Goal: Task Accomplishment & Management: Manage account settings

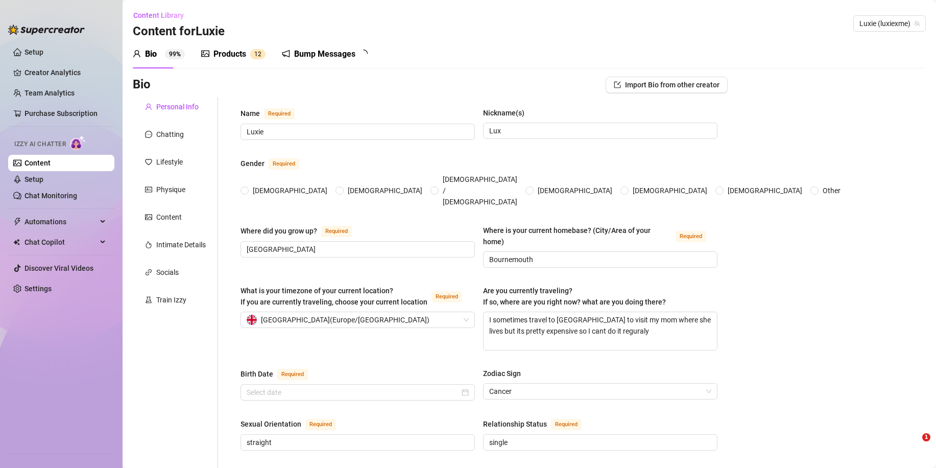
type input "Luxie"
type input "Lux"
type input "[GEOGRAPHIC_DATA]"
type input "Bournemouth"
type textarea "I sometimes travel to [GEOGRAPHIC_DATA] to visit my mom where she lives but its…"
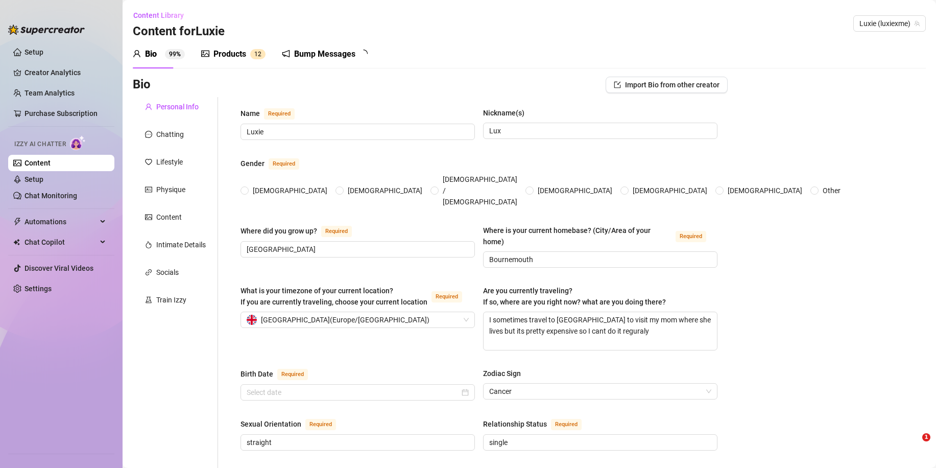
type input "straight"
type input "single"
type input "no siblings"
type input "No"
type input "I wanna adopt a dog someday but my mom doesnt let me for now"
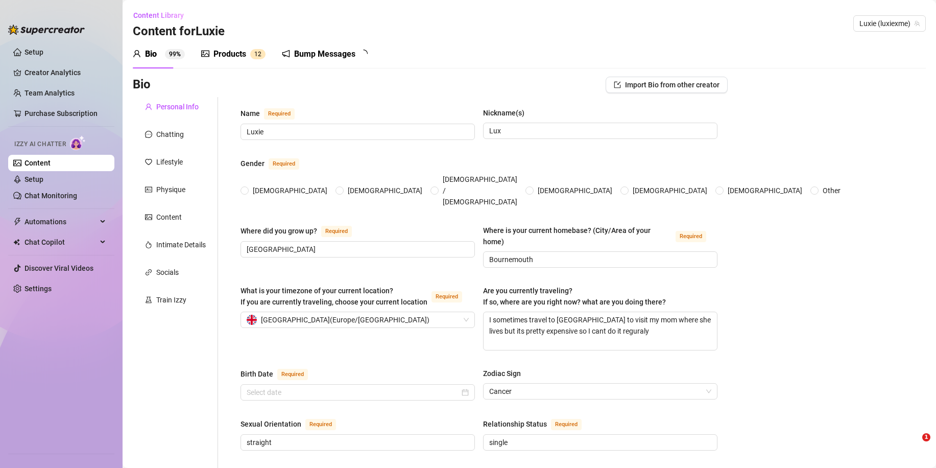
type input "I work at primark wearhouse which is not my dream job"
type input "I was selling clothes on Vinted for a bit—fun until I realized I was still brok…"
type input "I’m currently in college studying sports science, working toward becoming a phy…"
type input "I follow the one true faith: being awesome. Everyone’s welcome to join the [DEM…"
type input "I believe in kindness and respect for everyone. I wish good for all people, and…"
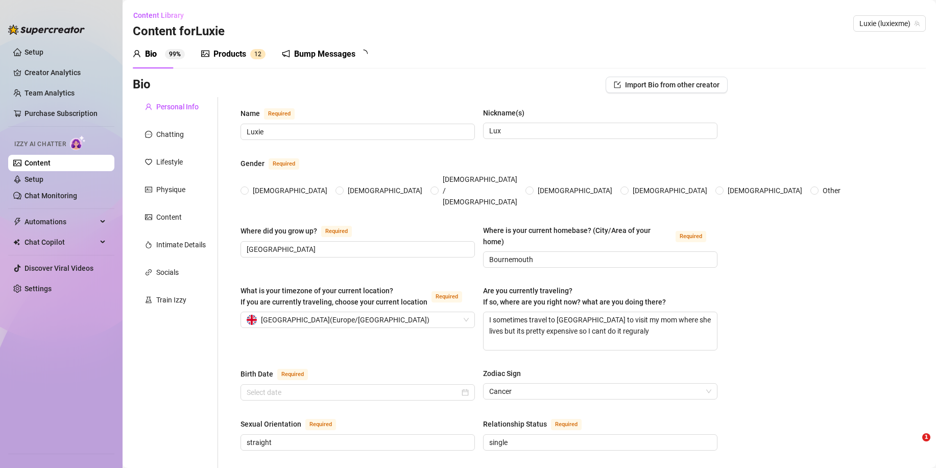
type textarea "I dream of traveling the world as a flight attendant—and maybe one day I’ll be …"
type textarea "Okay, funny story… I once tried to make pancakes at 2 a.m. in a crop top and to…"
type textarea "I write little poems in my phone notes at night, I can remember almost every dr…"
type textarea "I’m a total night owl, I love spontaneous road trips with good music, and I’m a…"
radio input "true"
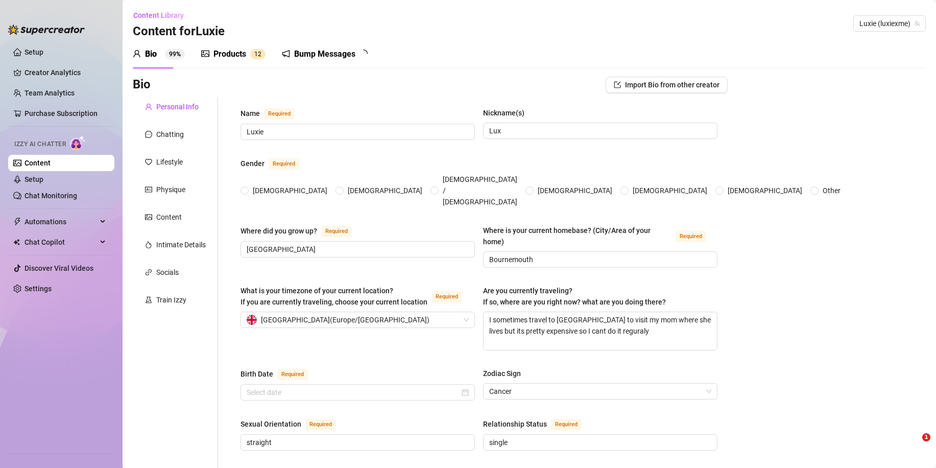
type input "[DATE]"
click at [307, 53] on div "Bump Messages" at bounding box center [324, 54] width 61 height 12
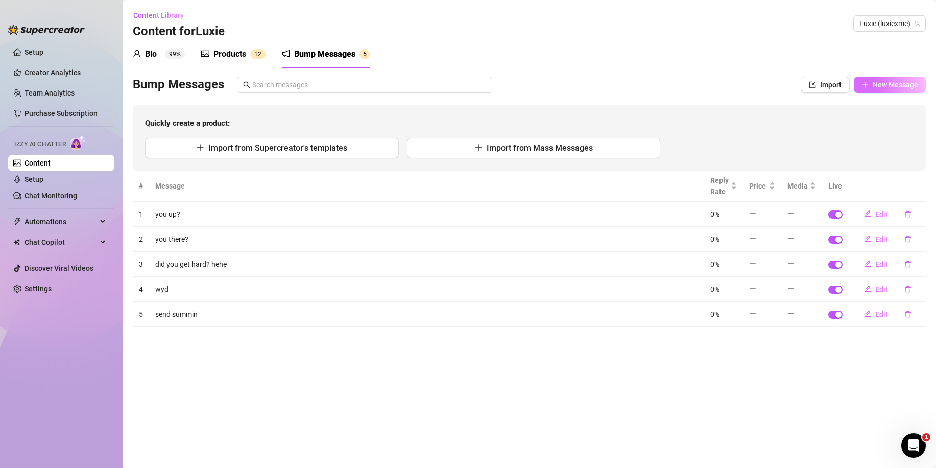
click at [880, 81] on span "New Message" at bounding box center [895, 85] width 45 height 8
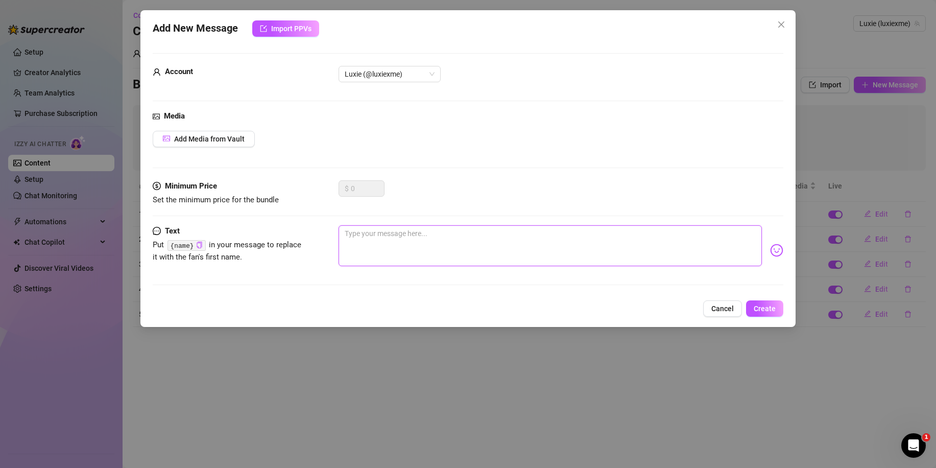
click at [386, 230] on textarea at bounding box center [550, 245] width 423 height 41
type textarea "w"
type textarea "wu"
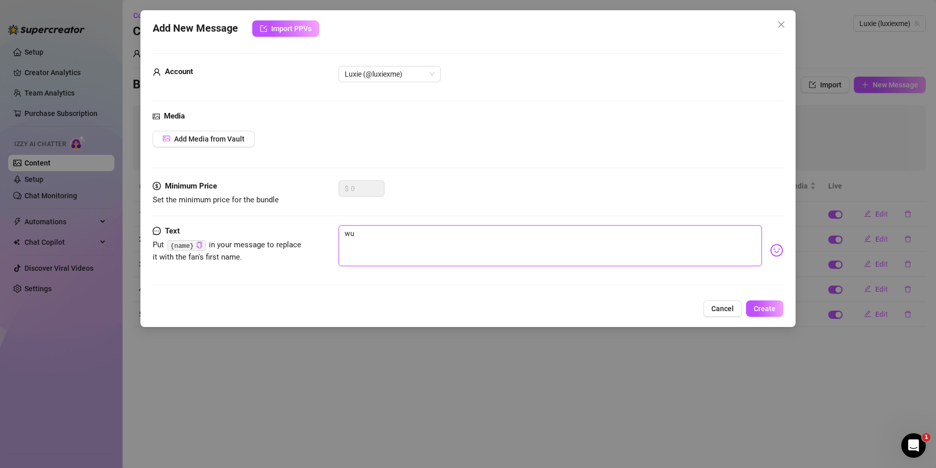
type textarea "wuu"
type textarea "wuu2"
click at [755, 306] on span "Create" at bounding box center [765, 308] width 22 height 8
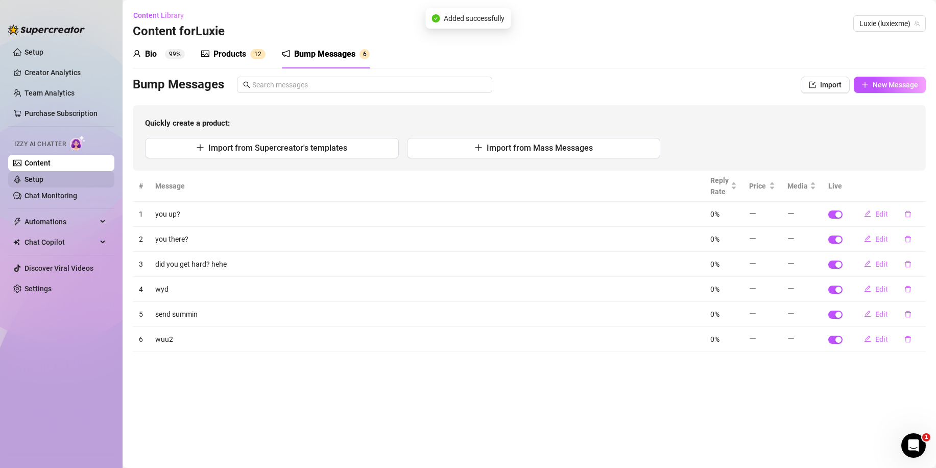
click at [43, 179] on link "Setup" at bounding box center [34, 179] width 19 height 8
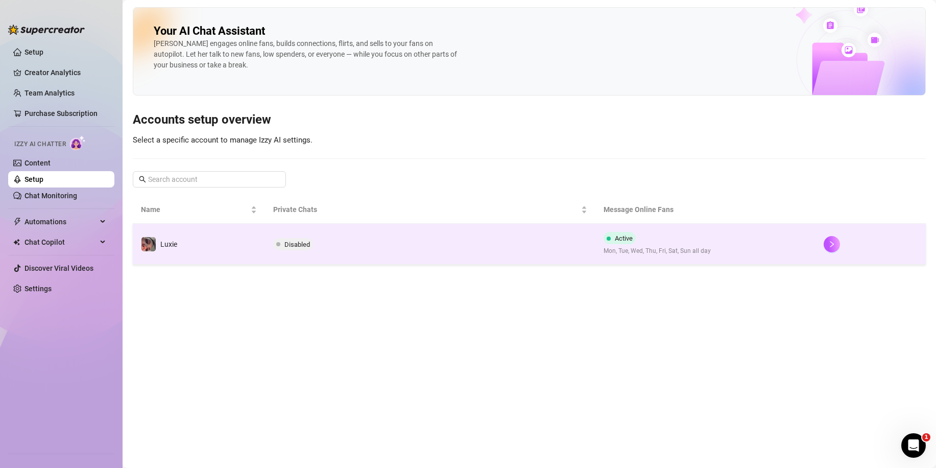
click at [279, 244] on span at bounding box center [278, 244] width 4 height 4
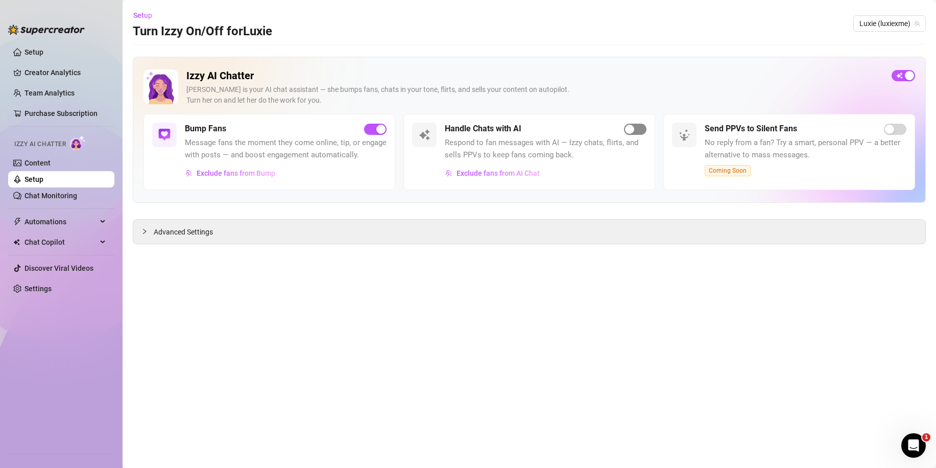
click at [642, 125] on span "button" at bounding box center [635, 129] width 22 height 11
click at [521, 174] on span "Exclude fans from AI Chat" at bounding box center [498, 173] width 83 height 8
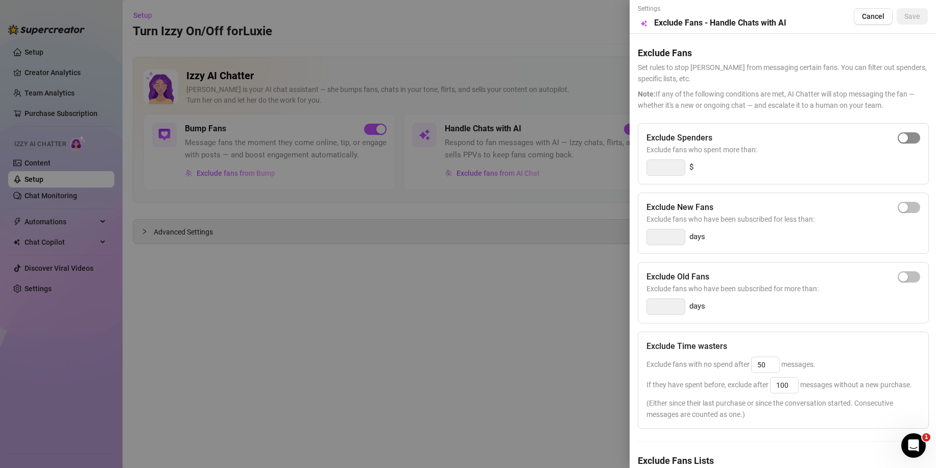
click at [903, 134] on span "button" at bounding box center [909, 137] width 22 height 11
click at [665, 168] on input "300" at bounding box center [666, 167] width 38 height 15
click at [665, 169] on input "300" at bounding box center [666, 167] width 38 height 15
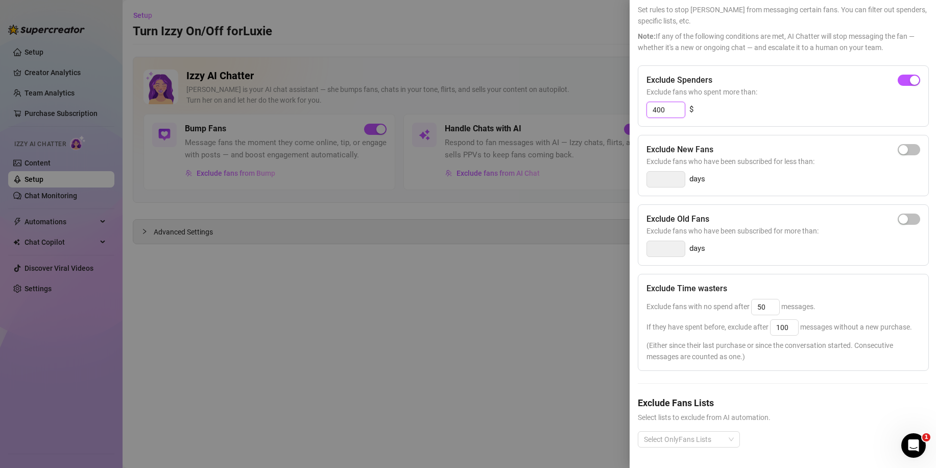
scroll to position [78, 0]
type input "400"
click at [768, 299] on input "50" at bounding box center [766, 306] width 28 height 15
click at [824, 299] on div "Exclude fans with no spend after 50 messages." at bounding box center [784, 307] width 274 height 16
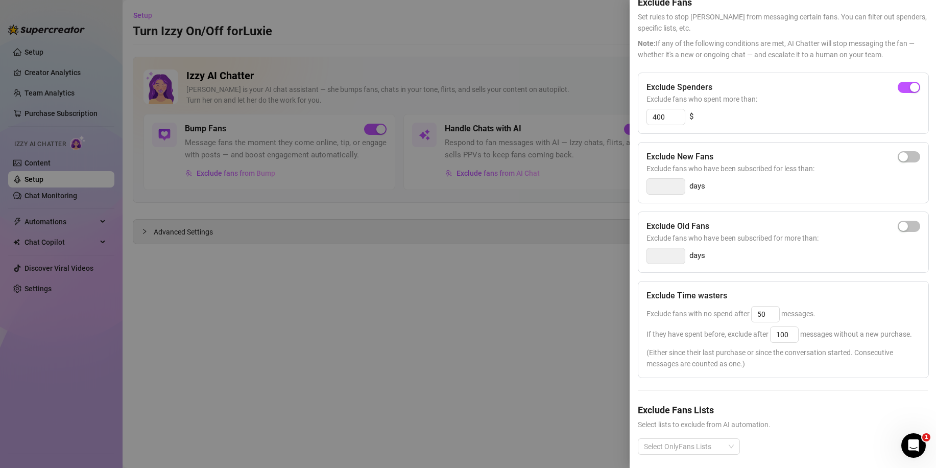
scroll to position [0, 0]
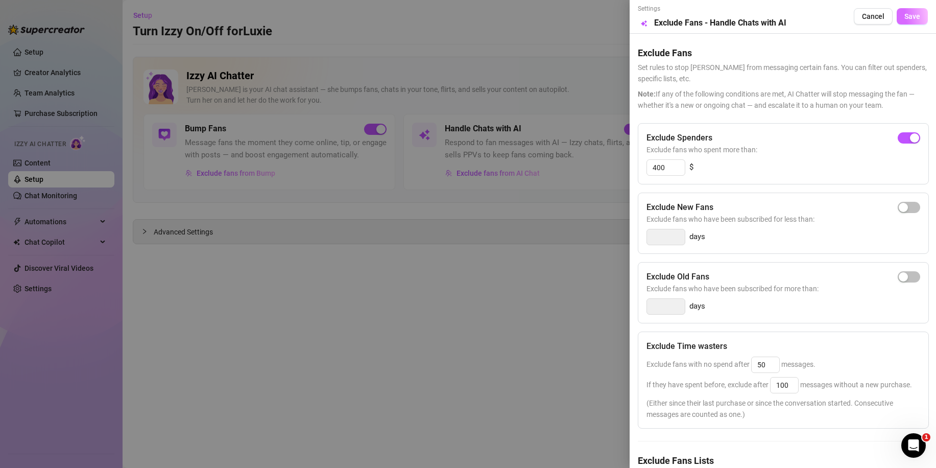
click at [909, 15] on span "Save" at bounding box center [913, 16] width 16 height 8
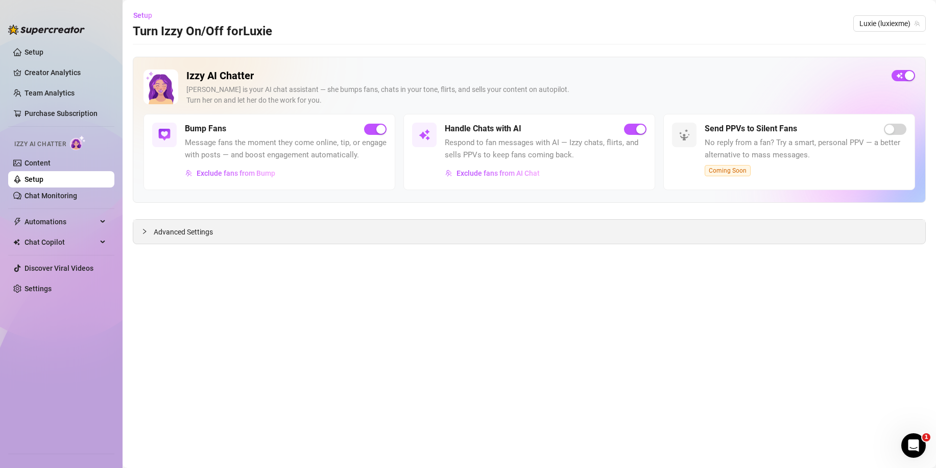
click at [187, 232] on span "Advanced Settings" at bounding box center [183, 231] width 59 height 11
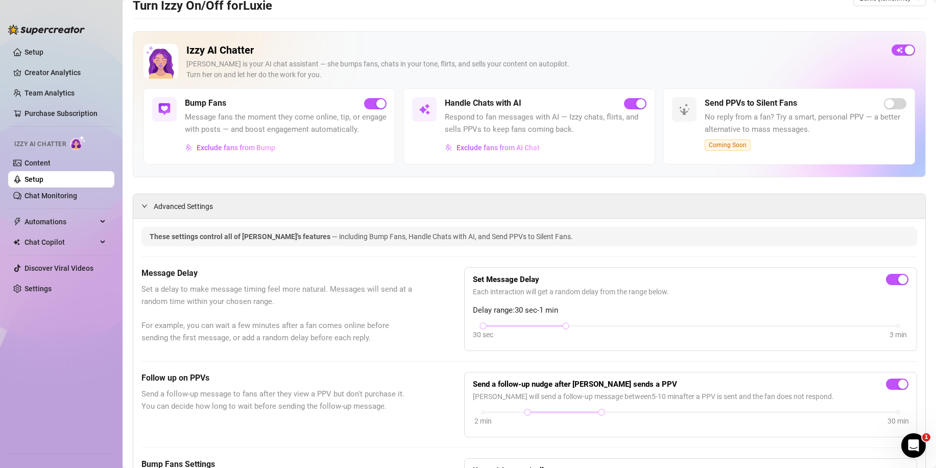
scroll to position [51, 0]
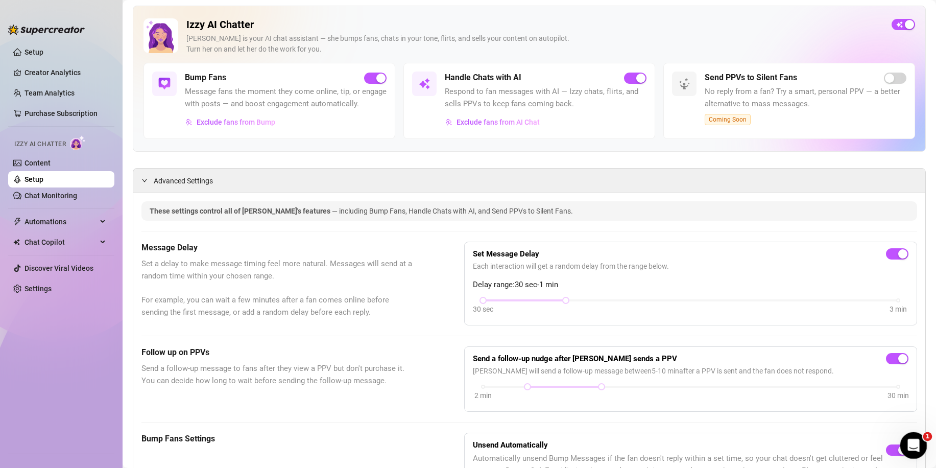
click at [917, 447] on div "Open Intercom Messenger" at bounding box center [912, 444] width 34 height 34
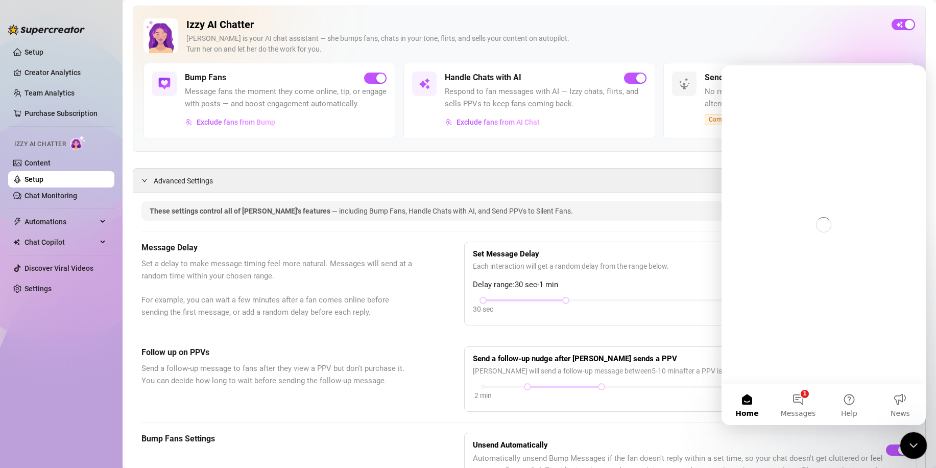
scroll to position [0, 0]
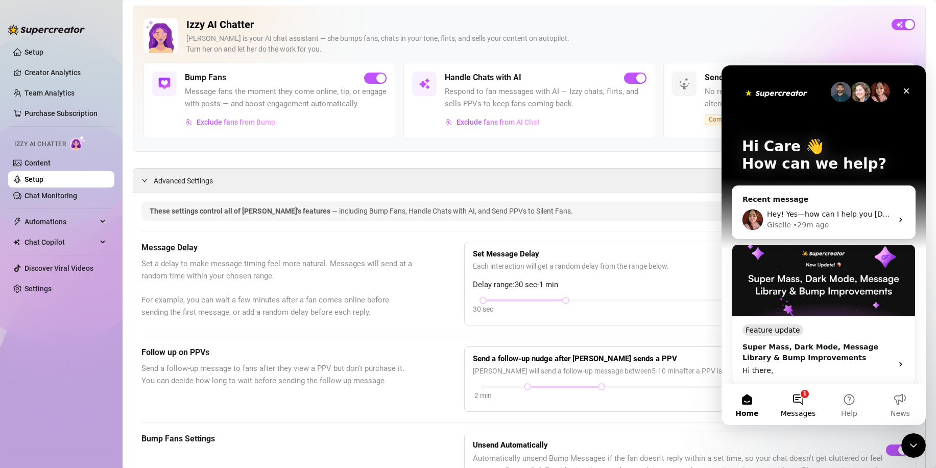
click at [804, 402] on button "1 Messages" at bounding box center [798, 404] width 51 height 41
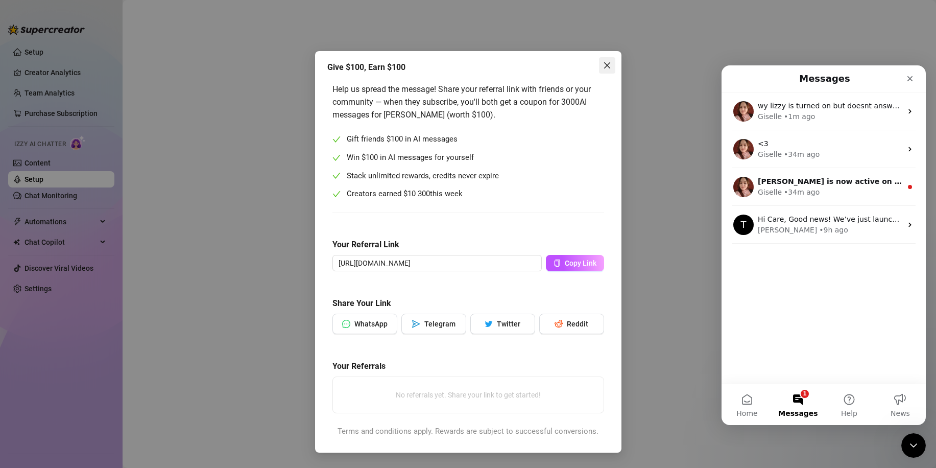
click at [604, 57] on button "Close" at bounding box center [607, 65] width 16 height 16
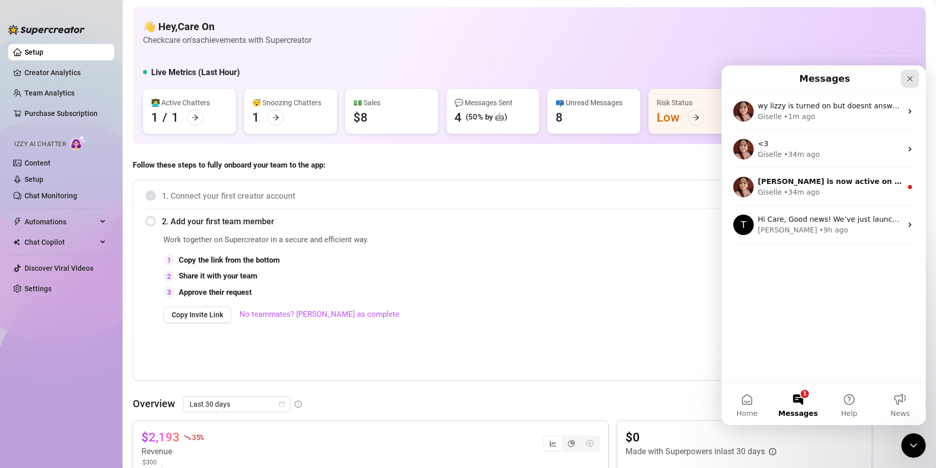
click at [915, 79] on div "Close" at bounding box center [910, 78] width 18 height 18
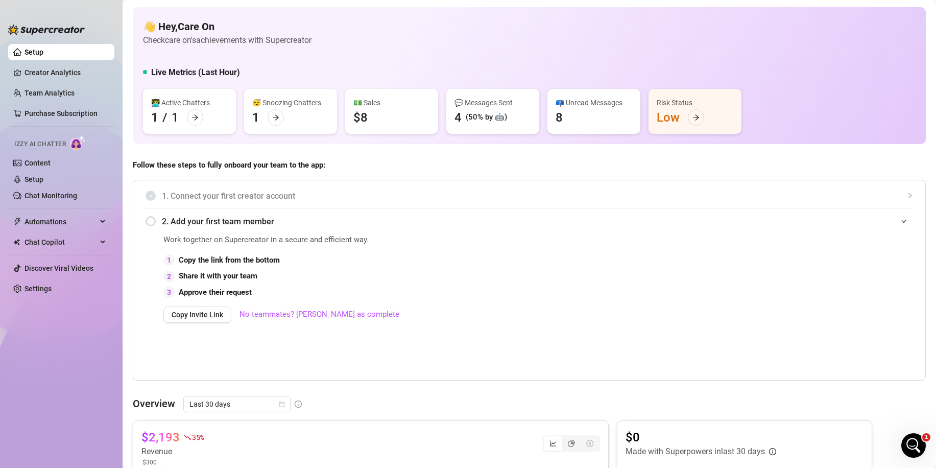
click at [495, 119] on div "(50% by 🤖)" at bounding box center [486, 117] width 41 height 12
click at [474, 112] on div "(50% by 🤖)" at bounding box center [486, 117] width 41 height 12
click at [559, 119] on div "8" at bounding box center [559, 117] width 7 height 16
click at [360, 118] on div "$8" at bounding box center [360, 117] width 14 height 16
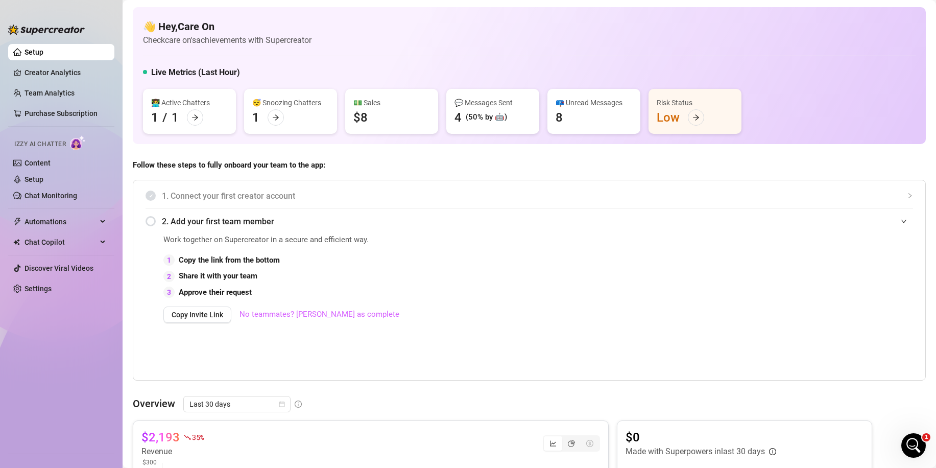
click at [285, 317] on link "No teammates? [PERSON_NAME] as complete" at bounding box center [320, 315] width 160 height 12
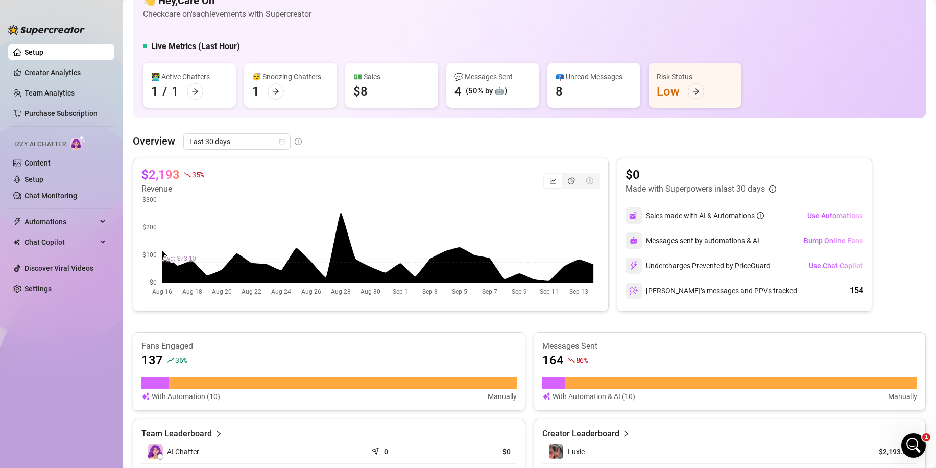
scroll to position [51, 0]
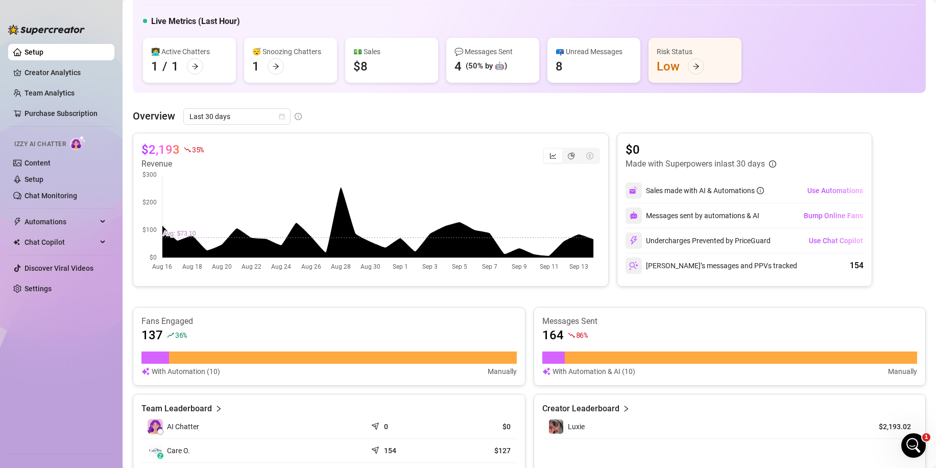
click at [461, 69] on div "4" at bounding box center [458, 66] width 7 height 16
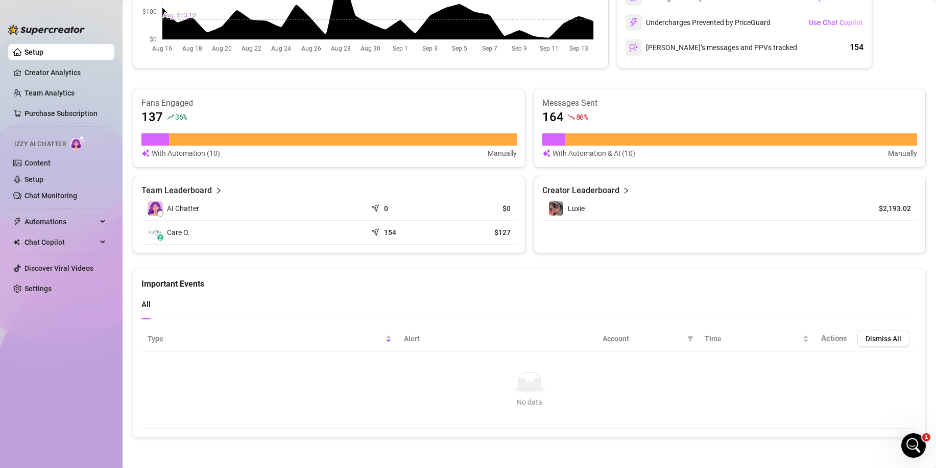
scroll to position [218, 0]
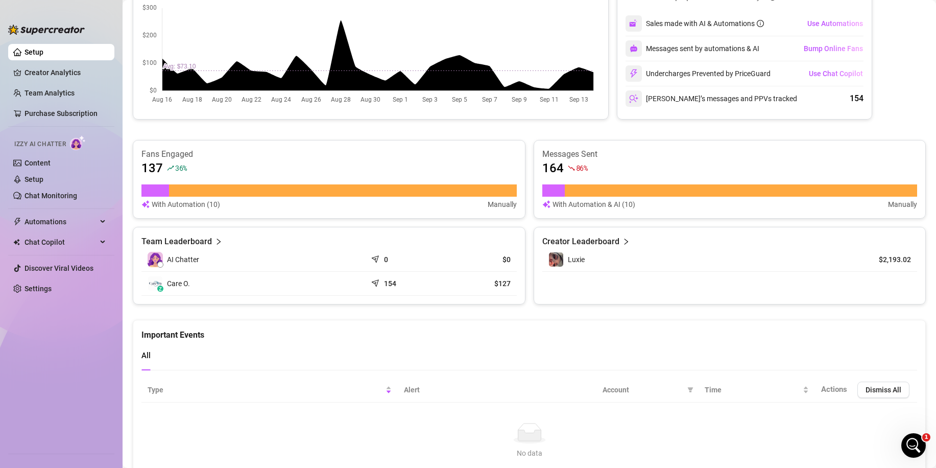
click at [384, 257] on article "0" at bounding box center [386, 259] width 4 height 10
click at [373, 260] on icon "send" at bounding box center [376, 258] width 10 height 10
drag, startPoint x: 374, startPoint y: 260, endPoint x: 361, endPoint y: 264, distance: 13.9
click at [361, 264] on td "AI Chatter" at bounding box center [253, 260] width 225 height 24
click at [311, 262] on div "AI Chatter" at bounding box center [254, 259] width 213 height 15
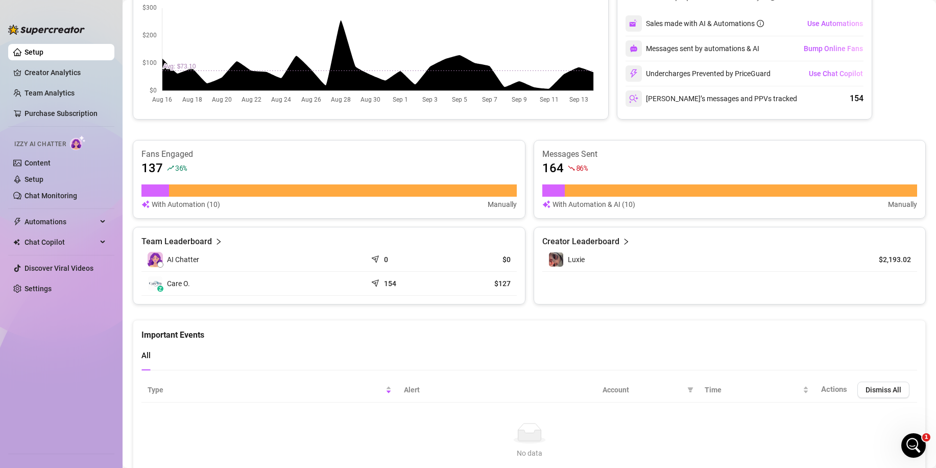
click at [291, 259] on div "AI Chatter" at bounding box center [254, 259] width 213 height 15
click at [286, 259] on div "AI Chatter" at bounding box center [254, 259] width 213 height 15
click at [103, 249] on div "Chat Copilot" at bounding box center [61, 242] width 106 height 16
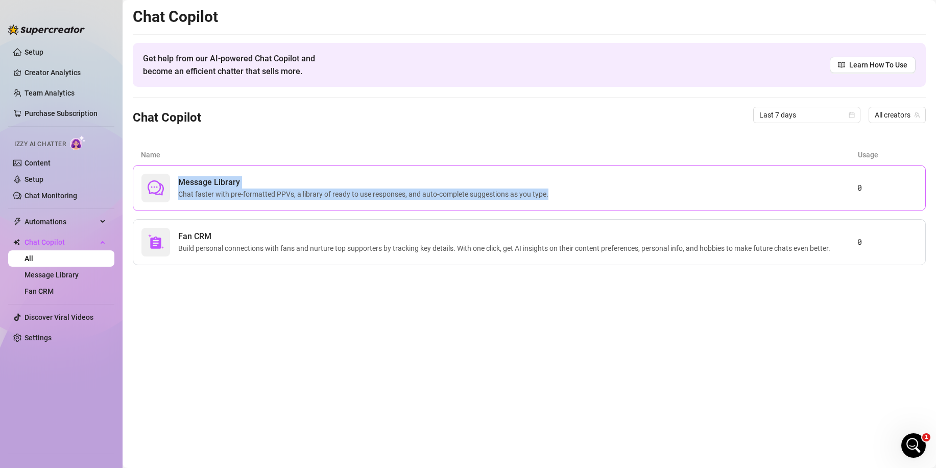
drag, startPoint x: 172, startPoint y: 214, endPoint x: 561, endPoint y: 187, distance: 389.6
click at [563, 194] on div "Message Library Chat faster with pre-formatted PPVs, a library of ready to use …" at bounding box center [529, 215] width 793 height 100
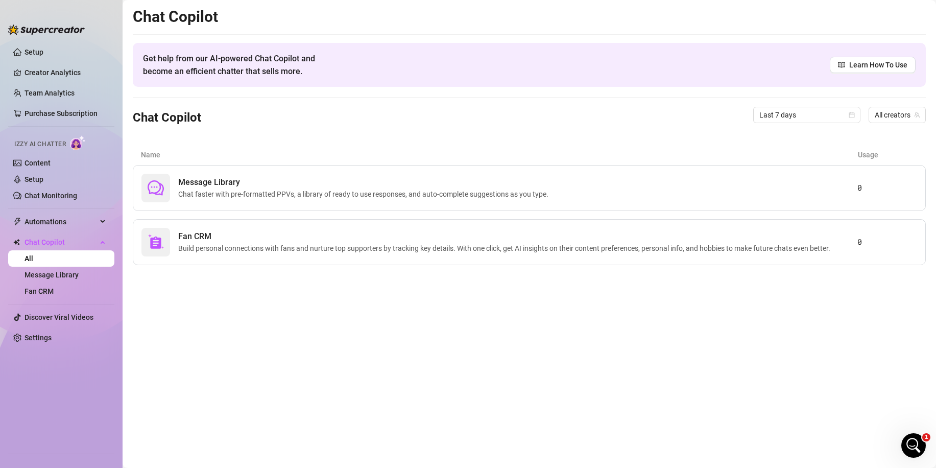
click at [586, 135] on div "Chat Copilot Get help from our AI-powered Chat Copilot and become an efficient …" at bounding box center [529, 136] width 793 height 258
click at [66, 233] on ul "Setup Creator Analytics Team Analytics Purchase Subscription Izzy AI Chatter Co…" at bounding box center [61, 244] width 106 height 409
drag, startPoint x: 45, startPoint y: 211, endPoint x: 49, endPoint y: 220, distance: 9.6
click at [46, 213] on ul "Setup Creator Analytics Team Analytics Purchase Subscription Izzy AI Chatter Co…" at bounding box center [61, 244] width 106 height 409
click at [49, 220] on span "Automations" at bounding box center [61, 222] width 73 height 16
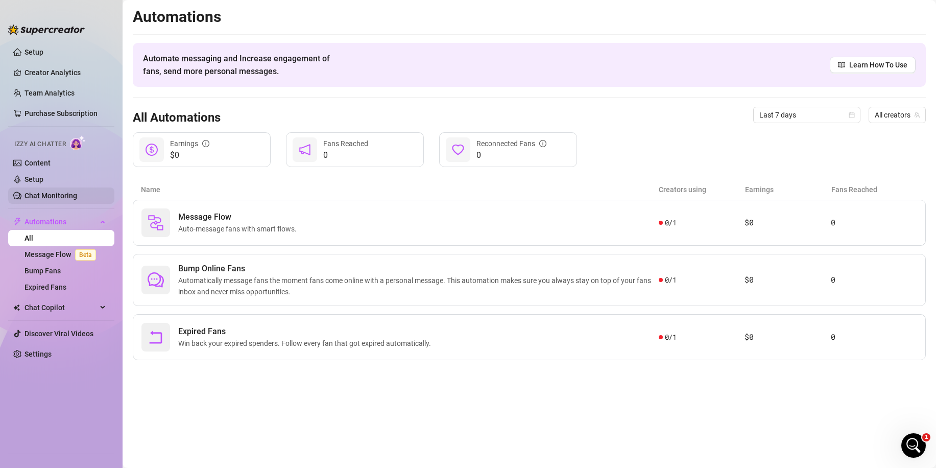
click at [62, 200] on link "Chat Monitoring" at bounding box center [51, 196] width 53 height 8
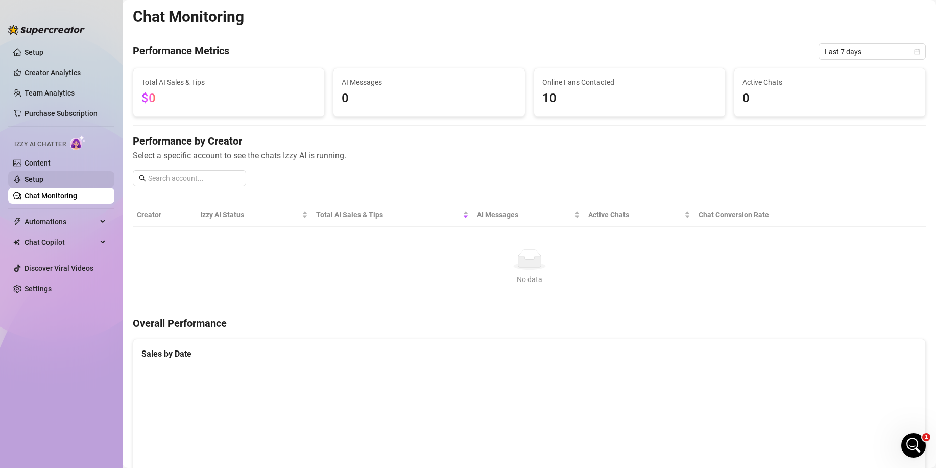
click at [43, 177] on link "Setup" at bounding box center [34, 179] width 19 height 8
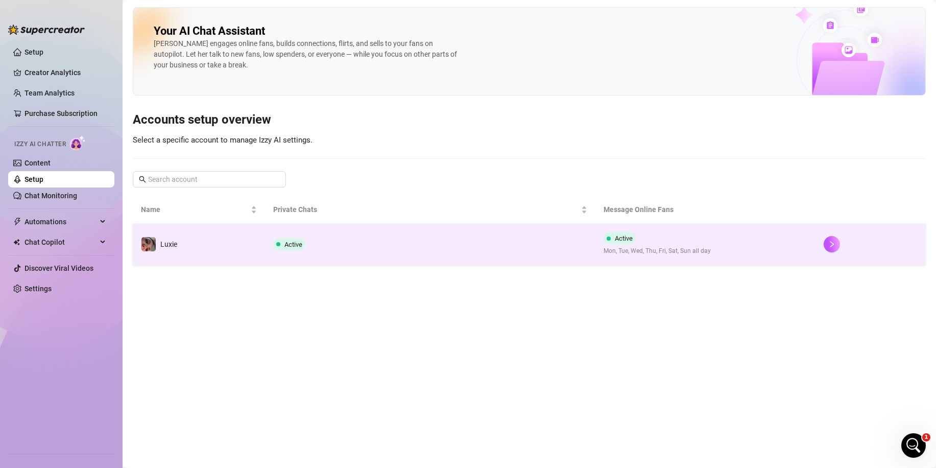
click at [512, 250] on td "Active" at bounding box center [430, 244] width 330 height 41
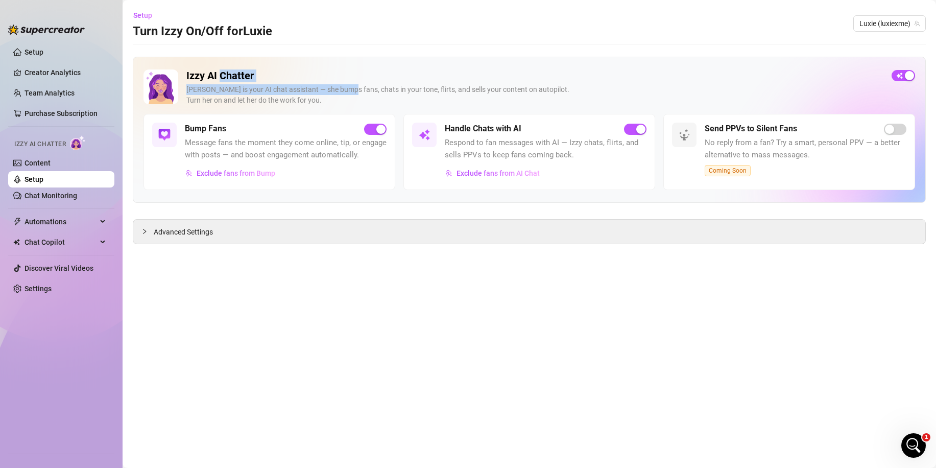
drag, startPoint x: 221, startPoint y: 78, endPoint x: 343, endPoint y: 87, distance: 122.4
click at [343, 87] on div "Izzy AI Chatter [PERSON_NAME] is your AI chat assistant — she bumps fans, chats…" at bounding box center [534, 91] width 697 height 44
click at [347, 107] on div "Izzy AI Chatter [PERSON_NAME] is your AI chat assistant — she bumps fans, chats…" at bounding box center [534, 91] width 697 height 44
drag, startPoint x: 885, startPoint y: 412, endPoint x: 905, endPoint y: 434, distance: 29.7
click at [891, 420] on main "Setup Turn Izzy On/Off for Luxie Luxie (luxiexme) Izzy AI Chatter [PERSON_NAME]…" at bounding box center [530, 234] width 814 height 468
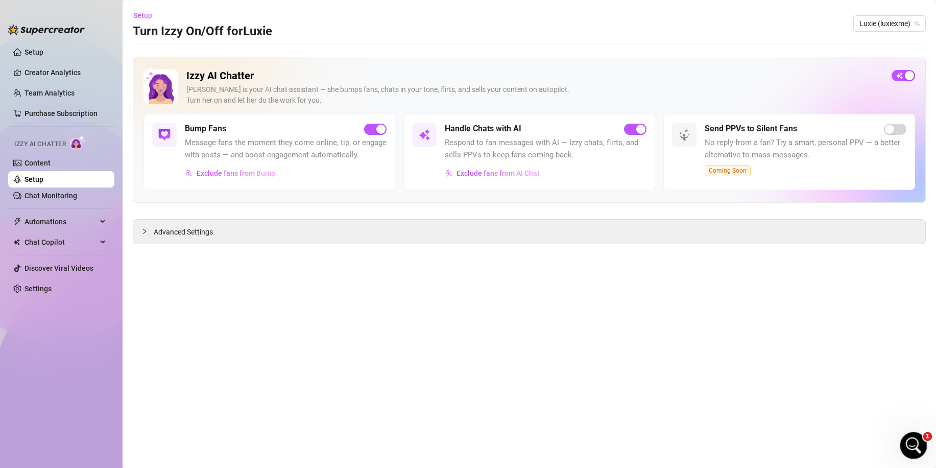
click at [907, 435] on div "Open Intercom Messenger" at bounding box center [912, 444] width 34 height 34
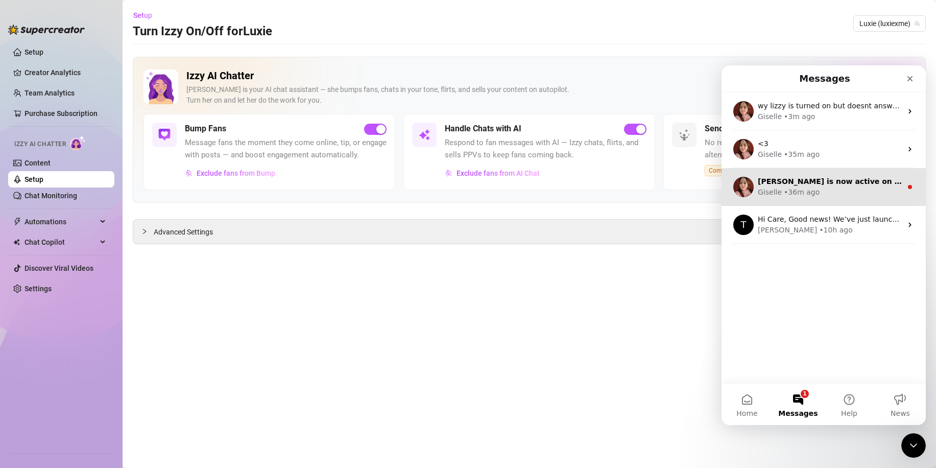
click at [863, 193] on div "Giselle • 36m ago" at bounding box center [830, 192] width 144 height 11
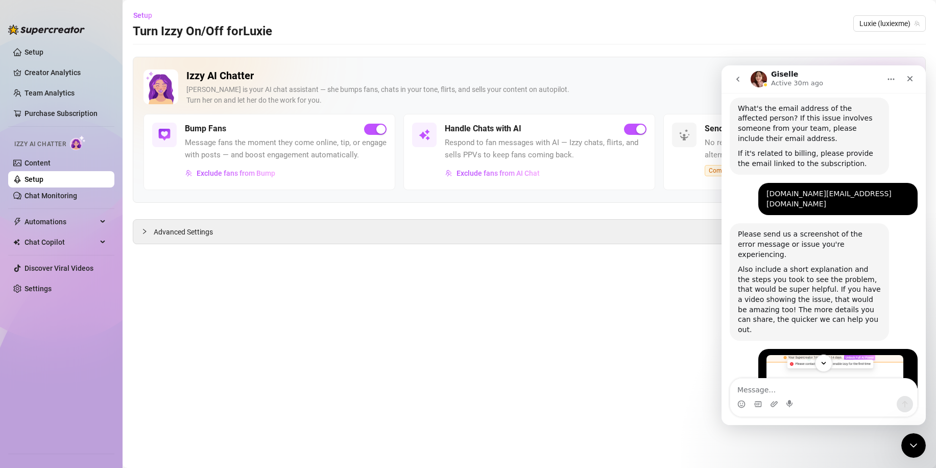
scroll to position [522, 0]
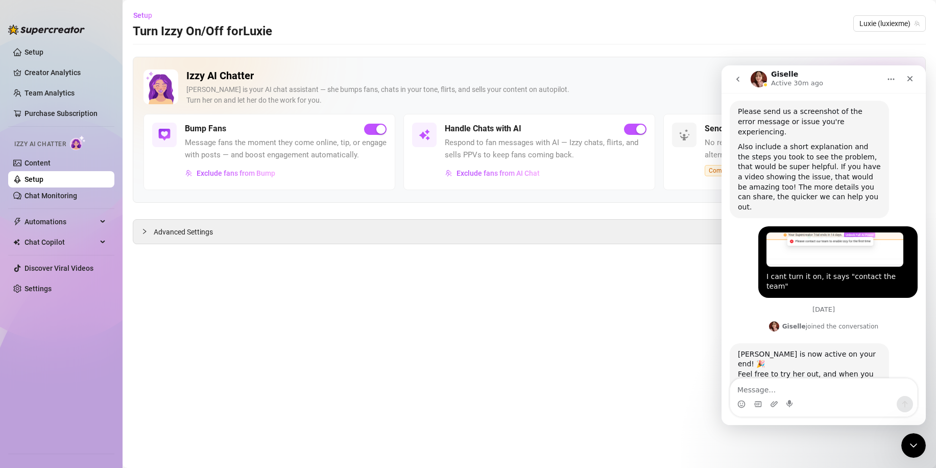
drag, startPoint x: 774, startPoint y: 319, endPoint x: 766, endPoint y: 329, distance: 13.1
click at [766, 349] on div "[PERSON_NAME] is now active on your end! 🎉 Feel free to try her out, and when y…" at bounding box center [809, 374] width 143 height 50
click at [770, 349] on div "[PERSON_NAME] is now active on your end! 🎉 Feel free to try her out, and when y…" at bounding box center [809, 374] width 143 height 50
click at [773, 387] on textarea "Message…" at bounding box center [823, 386] width 187 height 17
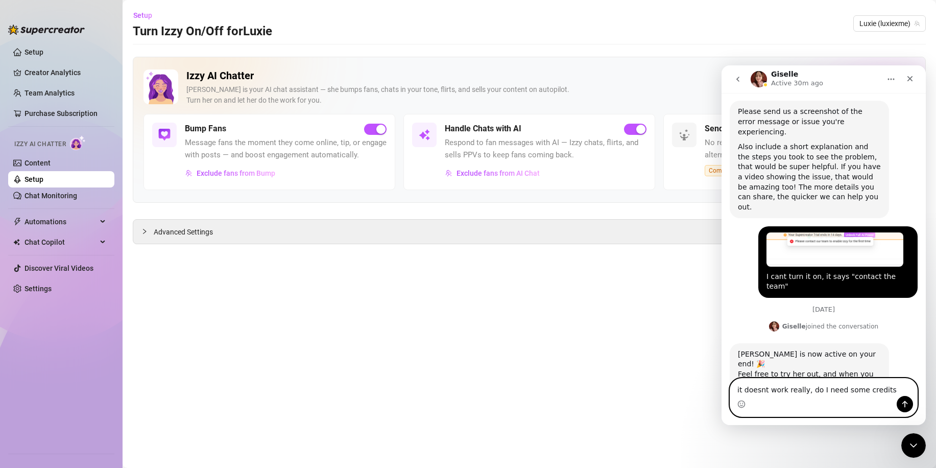
type textarea "it doesnt work really, do I need some credits?"
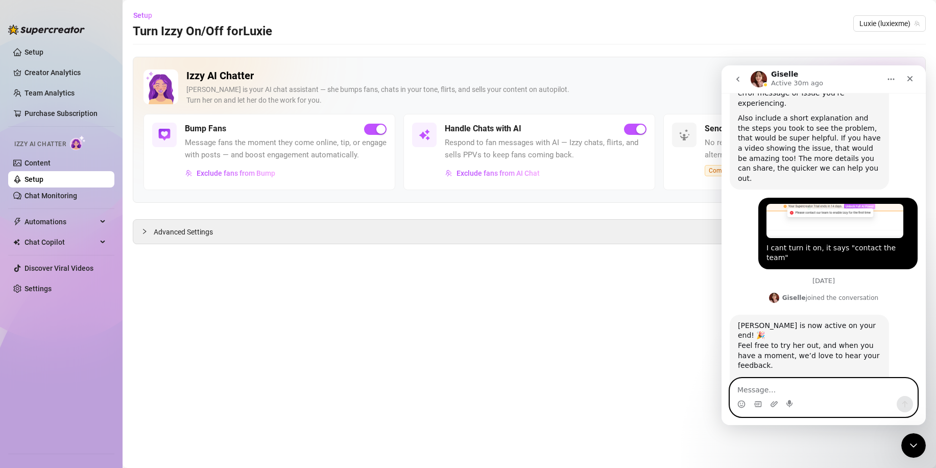
scroll to position [552, 0]
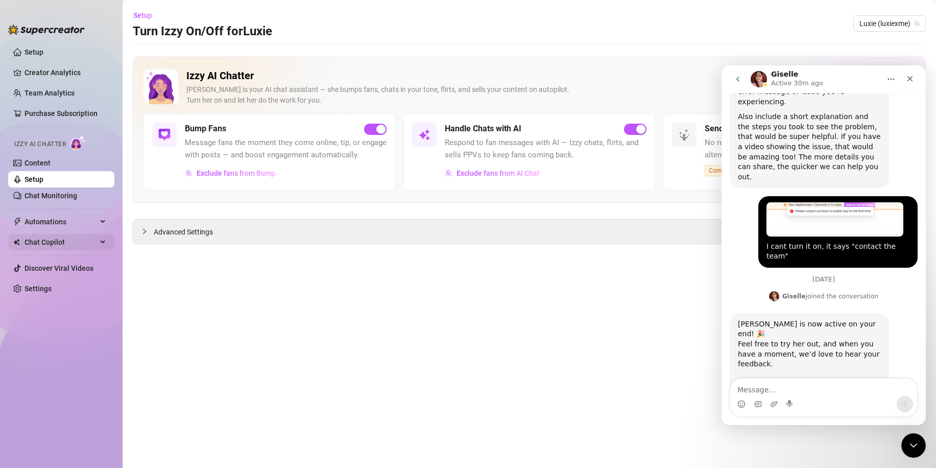
click at [87, 248] on span "Chat Copilot" at bounding box center [61, 242] width 73 height 16
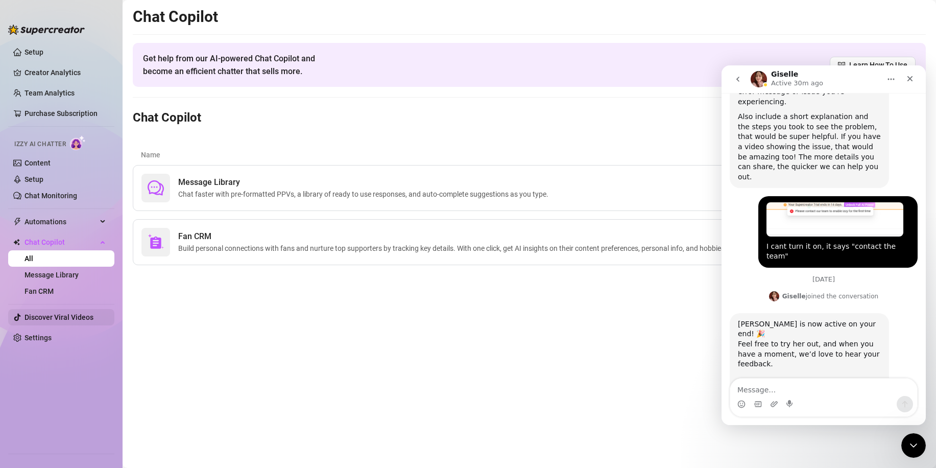
click at [68, 313] on link "Discover Viral Videos" at bounding box center [59, 317] width 69 height 8
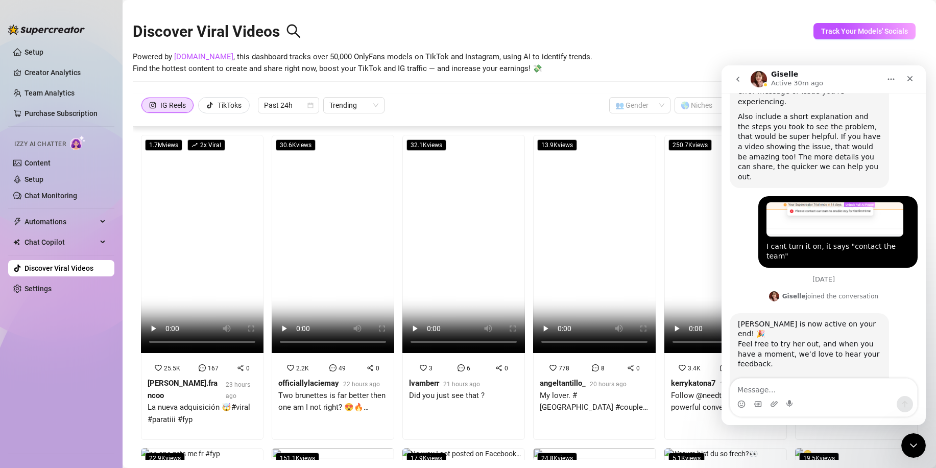
click at [745, 79] on button "go back" at bounding box center [737, 78] width 19 height 19
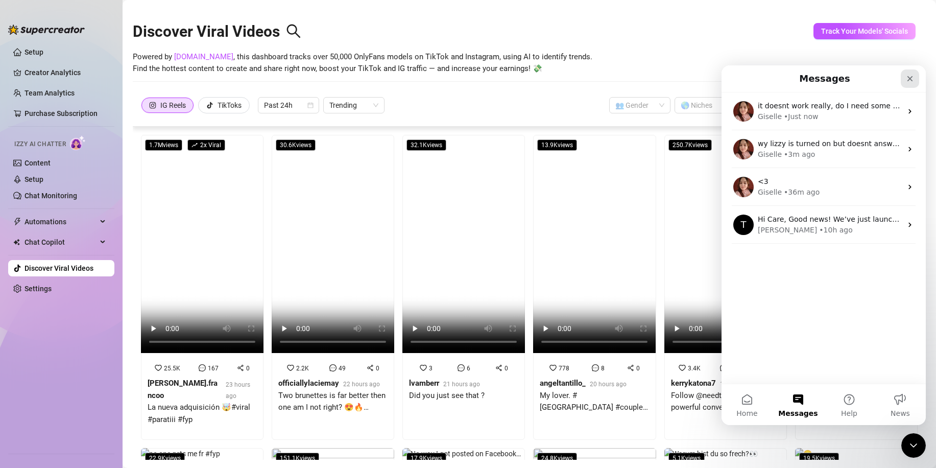
click at [914, 77] on icon "Close" at bounding box center [910, 79] width 8 height 8
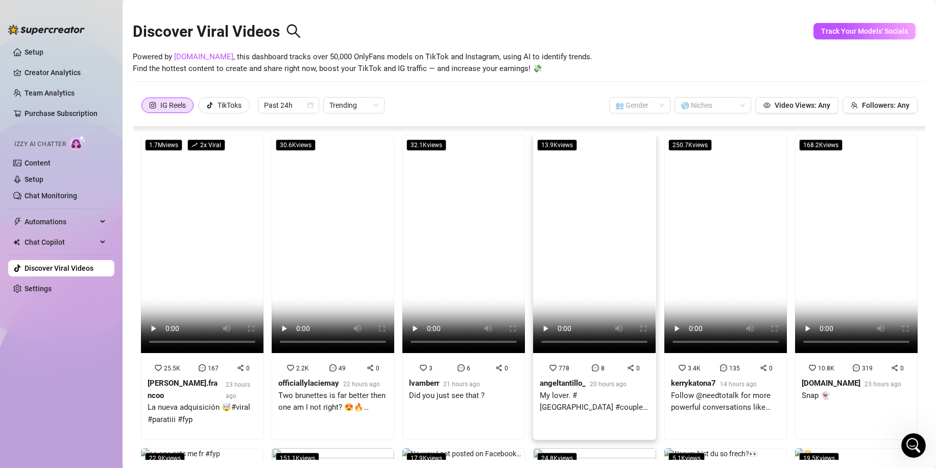
click at [591, 213] on video at bounding box center [594, 244] width 123 height 218
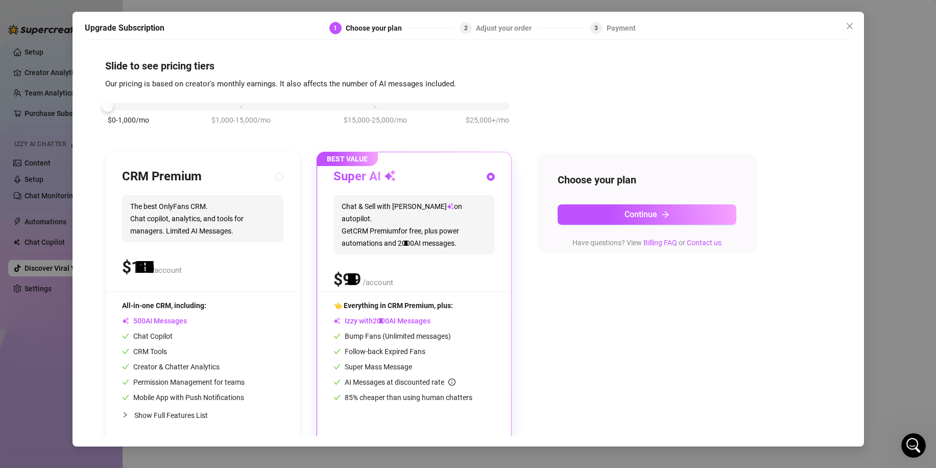
click at [113, 104] on div "$0-1,000/mo $1,000-15,000/mo $15,000-25,000/mo $25,000+/mo" at bounding box center [308, 104] width 401 height 6
click at [241, 106] on div "$0-1,000/mo $1,000-15,000/mo $15,000-25,000/mo $25,000+/mo" at bounding box center [308, 104] width 401 height 6
click at [118, 106] on div "$0-1,000/mo $1,000-15,000/mo $15,000-25,000/mo $25,000+/mo" at bounding box center [308, 104] width 401 height 6
click at [215, 269] on div "$ /account" at bounding box center [202, 267] width 161 height 26
radio input "true"
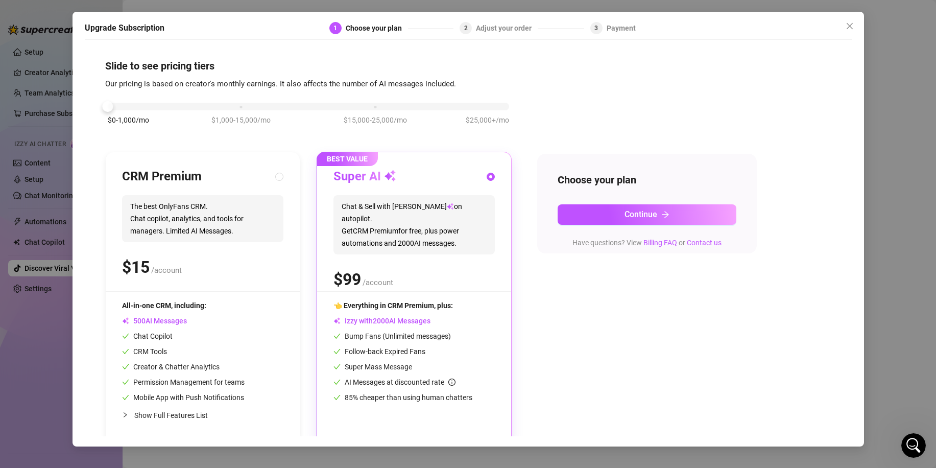
radio input "false"
click at [846, 22] on icon "close" at bounding box center [850, 26] width 8 height 8
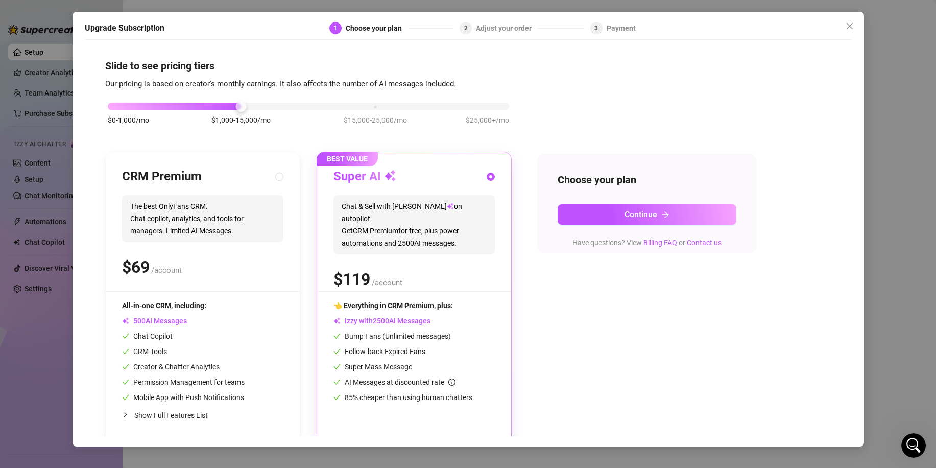
click at [232, 185] on div "CRM Premium" at bounding box center [202, 177] width 161 height 16
radio input "true"
radio input "false"
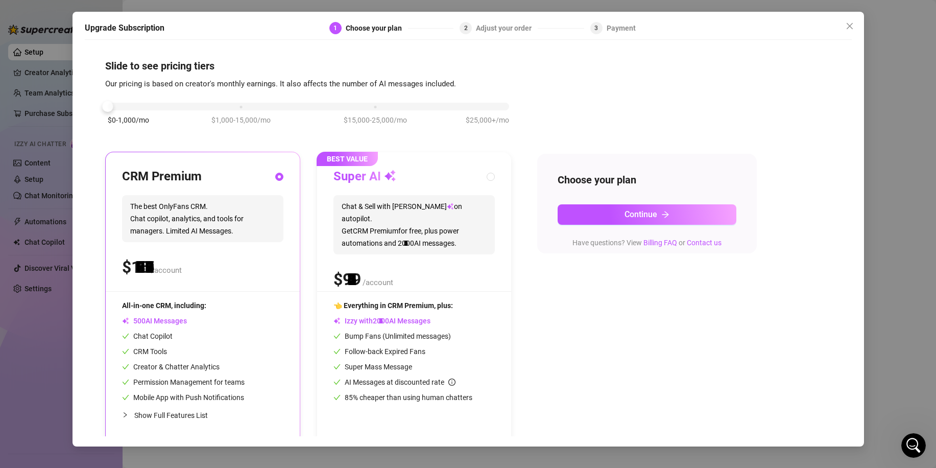
click at [117, 101] on div "$0-1,000/mo $1,000-15,000/mo $15,000-25,000/mo $25,000+/mo" at bounding box center [308, 104] width 401 height 6
click at [255, 114] on span "$1,000-15,000/mo" at bounding box center [240, 119] width 59 height 11
click at [144, 104] on div "$0-1,000/mo $1,000-15,000/mo $15,000-25,000/mo $25,000+/mo" at bounding box center [308, 104] width 401 height 6
click at [257, 108] on div at bounding box center [308, 107] width 401 height 8
click at [134, 111] on div "$0-1,000/mo $1,000-15,000/mo $15,000-25,000/mo $25,000+/mo" at bounding box center [308, 119] width 407 height 58
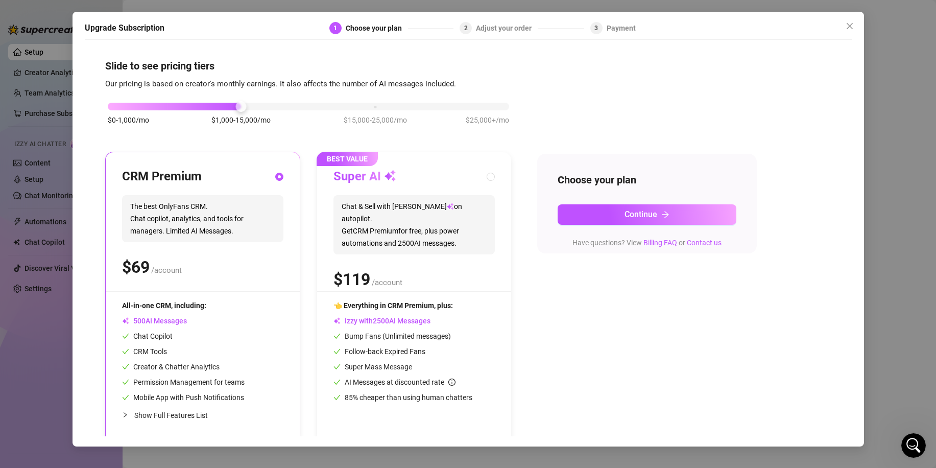
click at [125, 107] on div "$0-1,000/mo $1,000-15,000/mo $15,000-25,000/mo $25,000+/mo" at bounding box center [308, 104] width 401 height 6
click at [851, 19] on button "Close" at bounding box center [850, 26] width 16 height 16
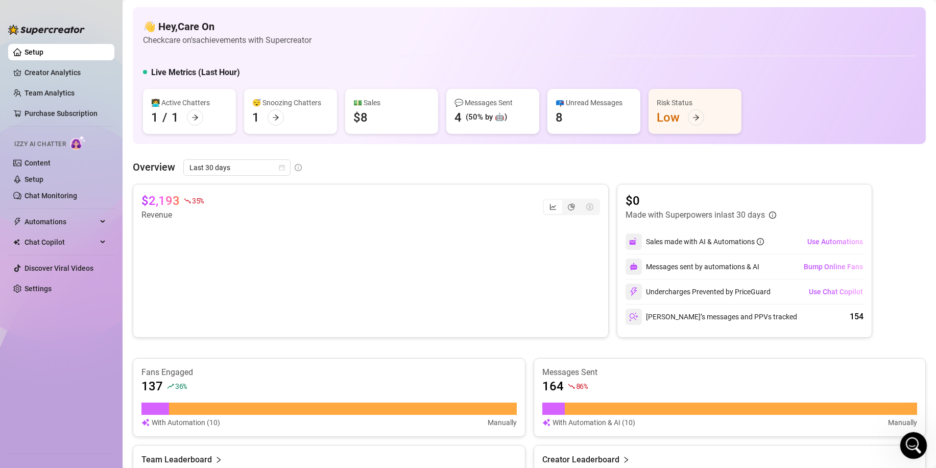
click at [908, 438] on div "Open Intercom Messenger" at bounding box center [912, 444] width 34 height 34
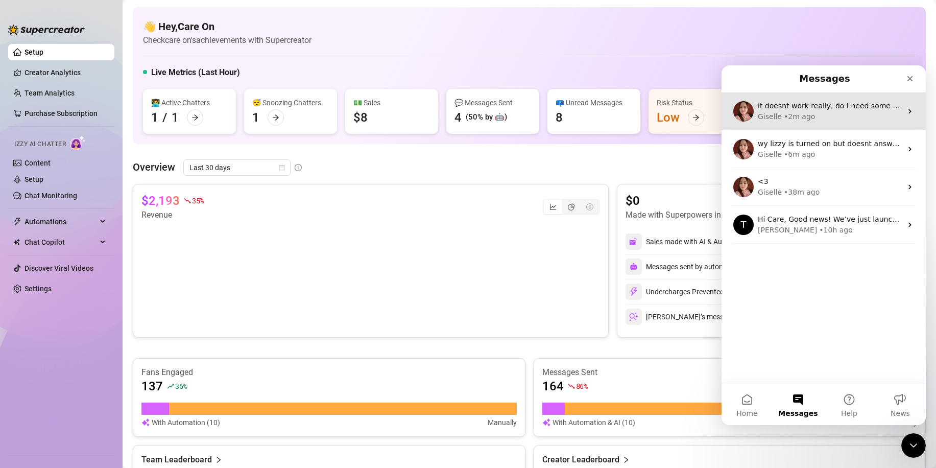
click at [817, 120] on div "Giselle • 2m ago" at bounding box center [830, 116] width 144 height 11
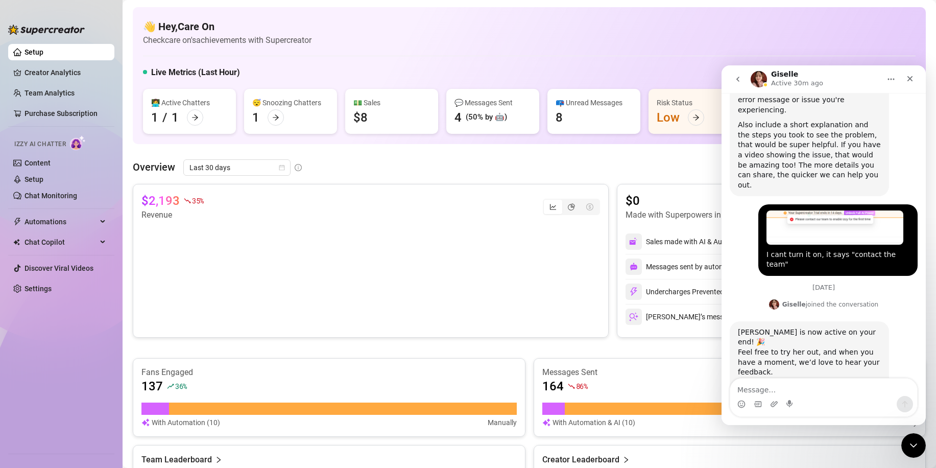
click at [770, 391] on textarea "Message…" at bounding box center [823, 386] width 187 height 17
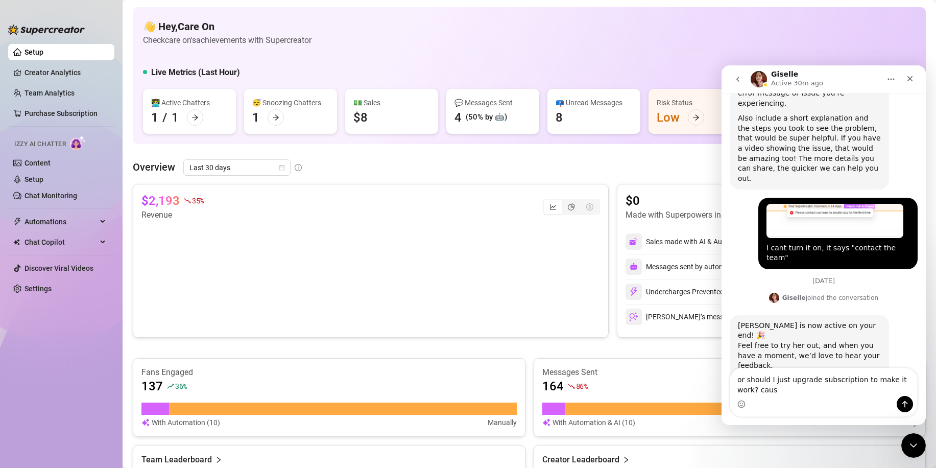
scroll to position [562, 0]
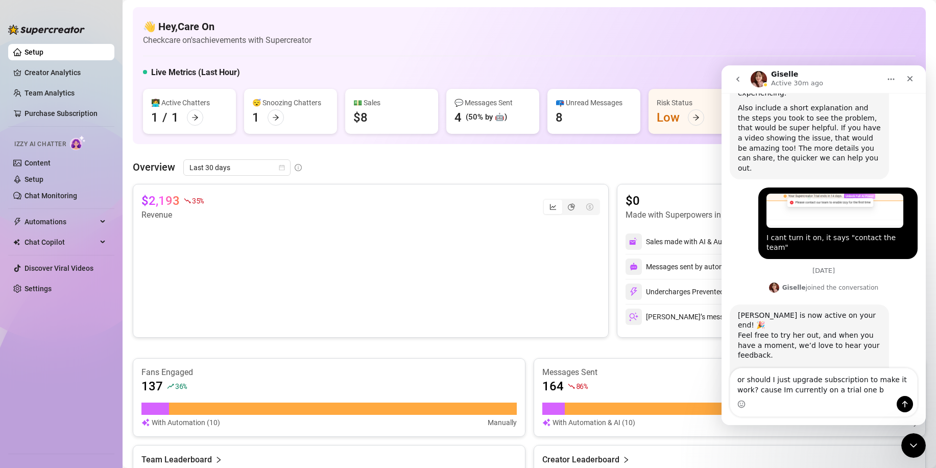
type textarea "or should I just upgrade subscription to make it work? cause Im currently on a …"
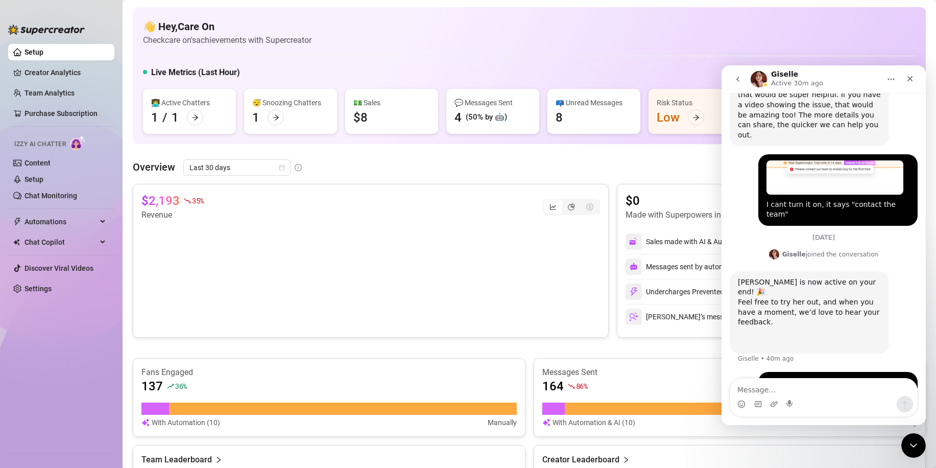
click at [678, 179] on div "Overview Last 30 days $2,193 35 % Revenue $0 Made with Superpowers in last 30 d…" at bounding box center [529, 340] width 793 height 363
click at [904, 79] on div "Close" at bounding box center [910, 78] width 18 height 18
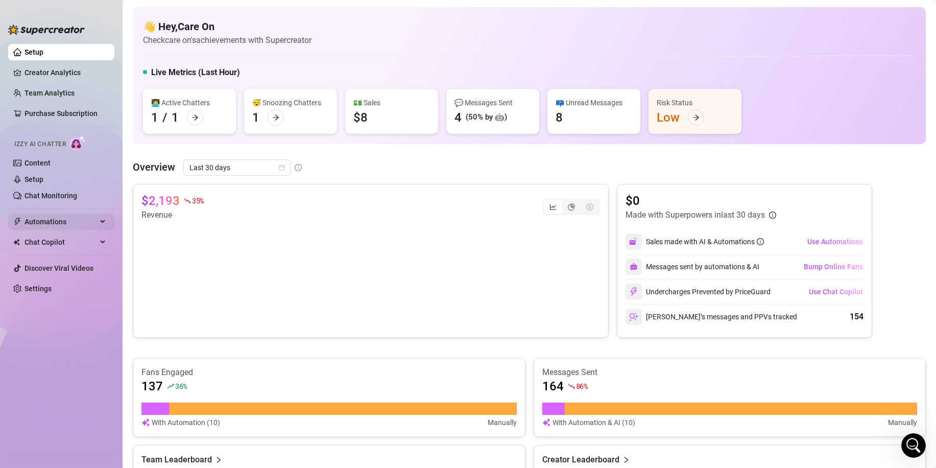
click at [97, 226] on div "Automations" at bounding box center [61, 222] width 106 height 16
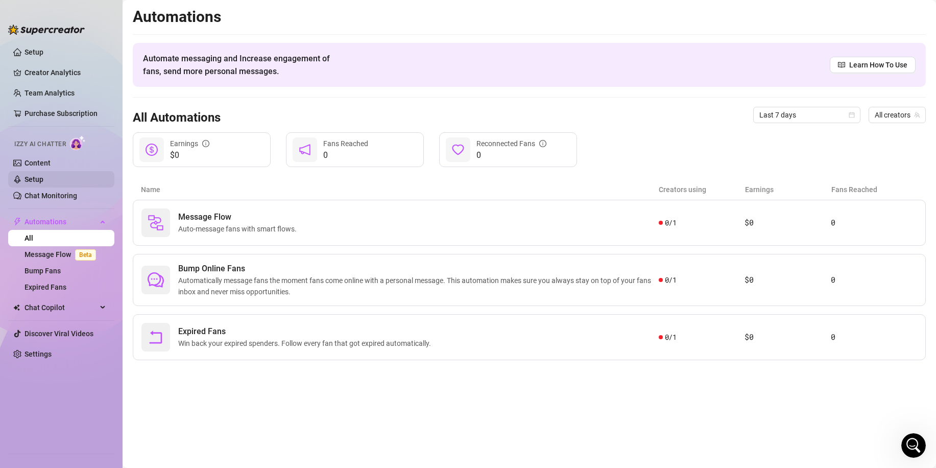
click at [43, 183] on link "Setup" at bounding box center [34, 179] width 19 height 8
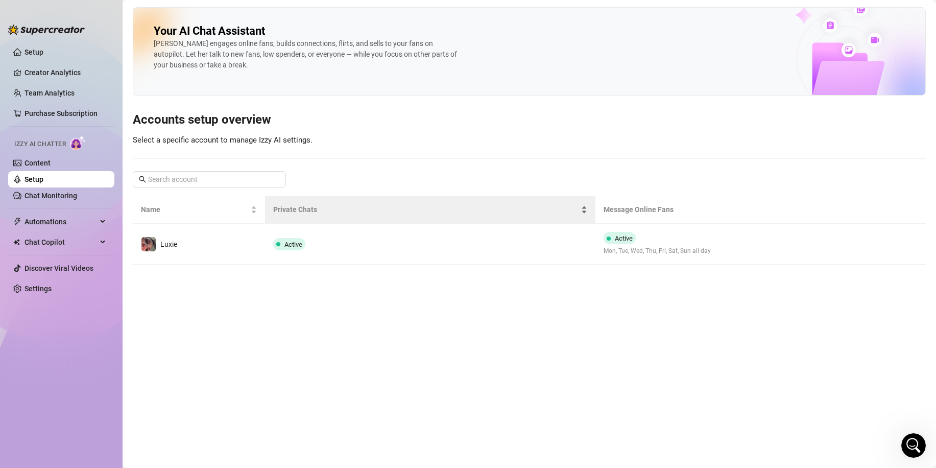
click at [430, 205] on span "Private Chats" at bounding box center [426, 209] width 306 height 11
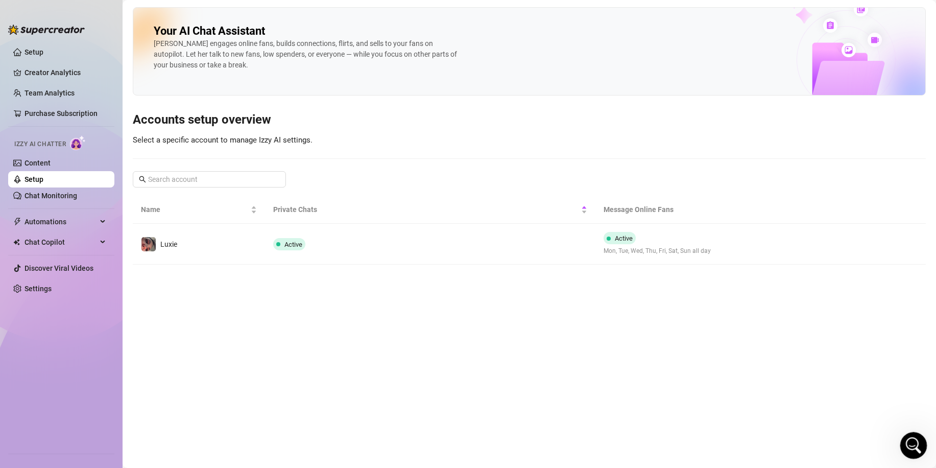
click at [915, 442] on icon "Open Intercom Messenger" at bounding box center [912, 444] width 17 height 17
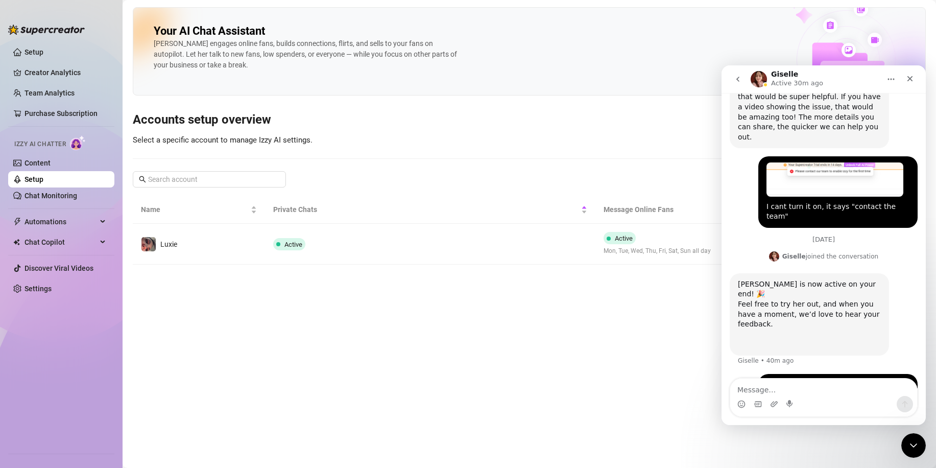
scroll to position [596, 0]
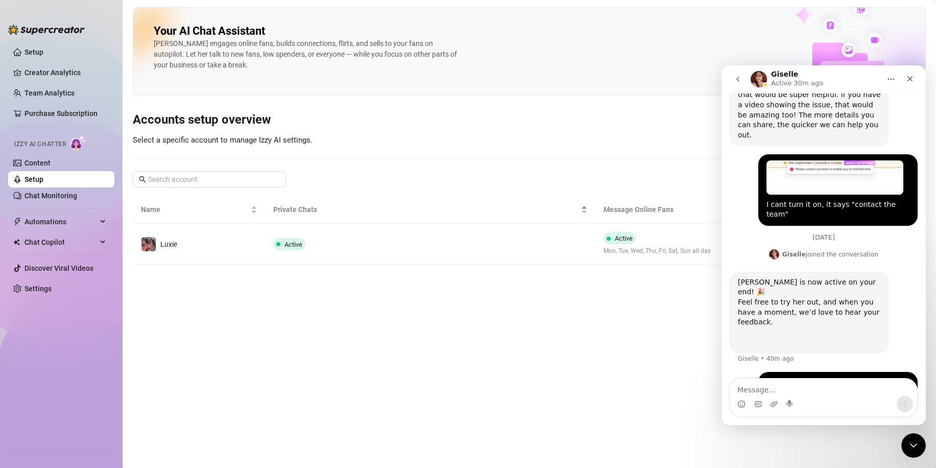
click at [670, 340] on main "Your AI Chat Assistant [PERSON_NAME] engages online fans, builds connections, f…" at bounding box center [530, 234] width 814 height 468
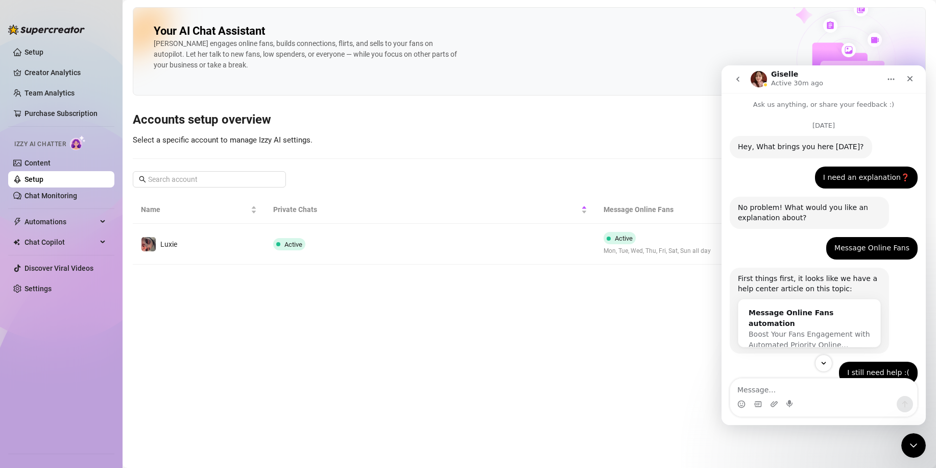
scroll to position [0, 0]
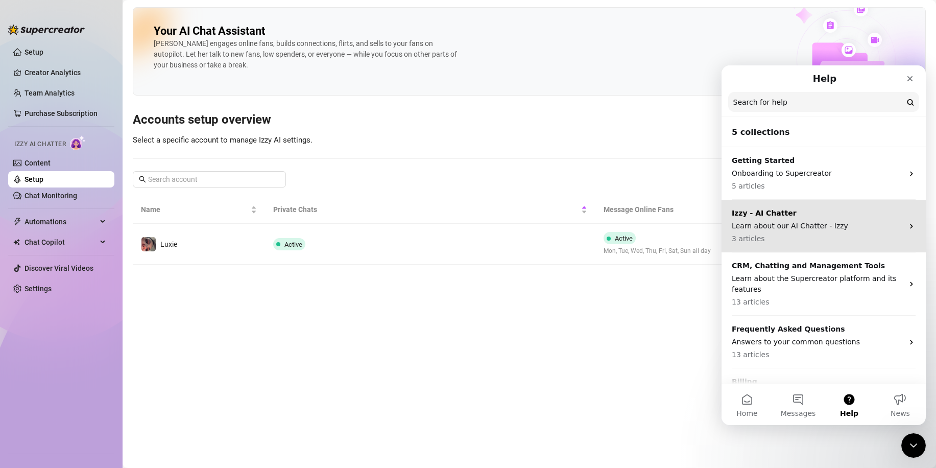
click at [803, 228] on p "Learn about our AI Chatter - Izzy" at bounding box center [818, 226] width 172 height 11
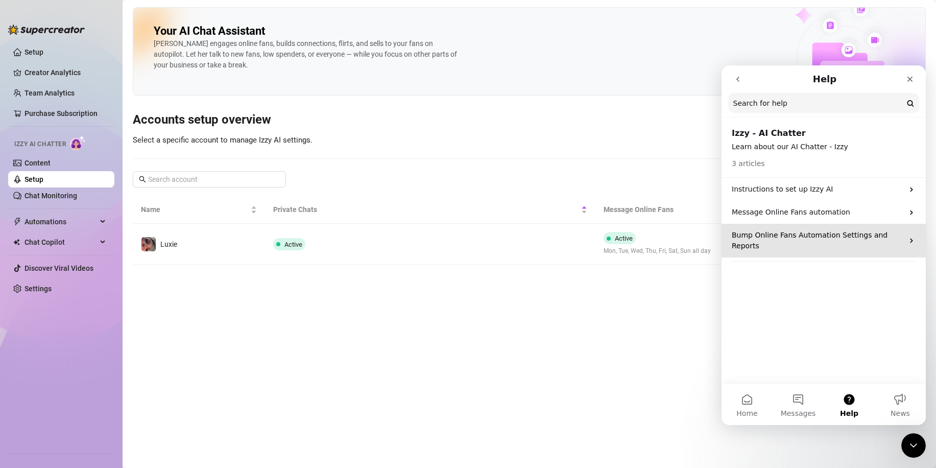
click at [796, 239] on p "Bump Online Fans Automation Settings and Reports" at bounding box center [818, 240] width 172 height 21
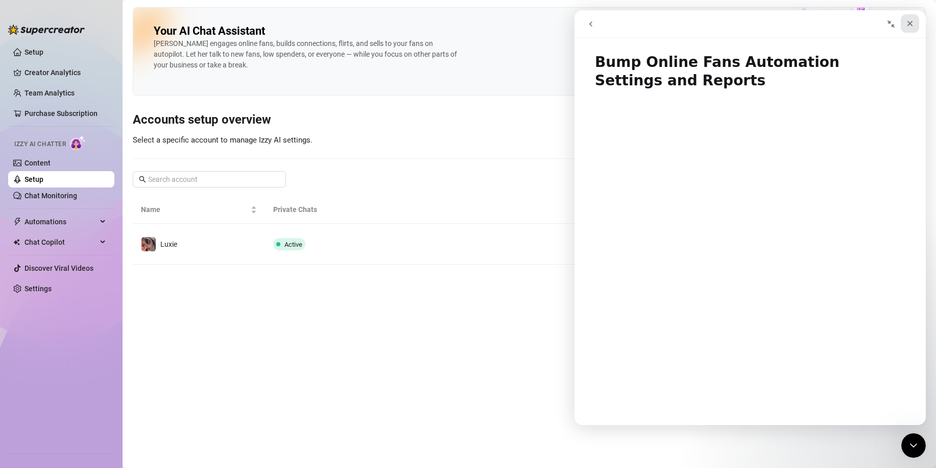
drag, startPoint x: 911, startPoint y: 20, endPoint x: 1242, endPoint y: 85, distance: 336.7
click at [911, 20] on icon "Close" at bounding box center [910, 23] width 8 height 8
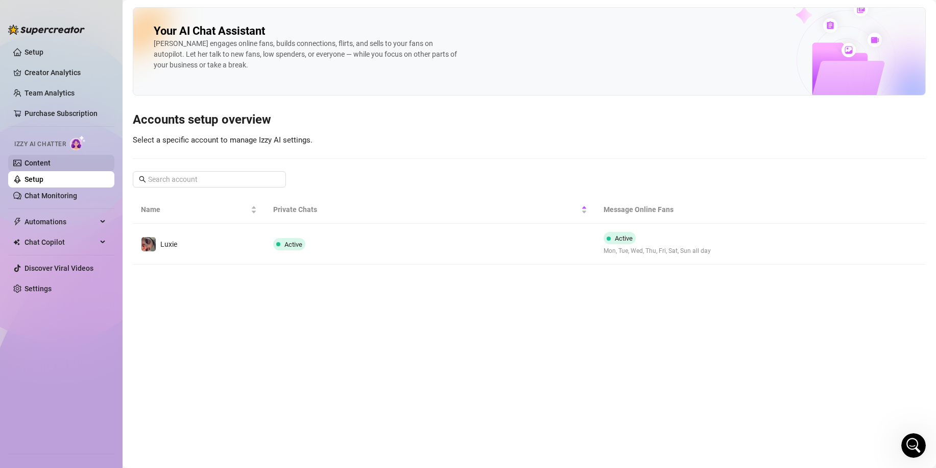
click at [46, 159] on link "Content" at bounding box center [38, 163] width 26 height 8
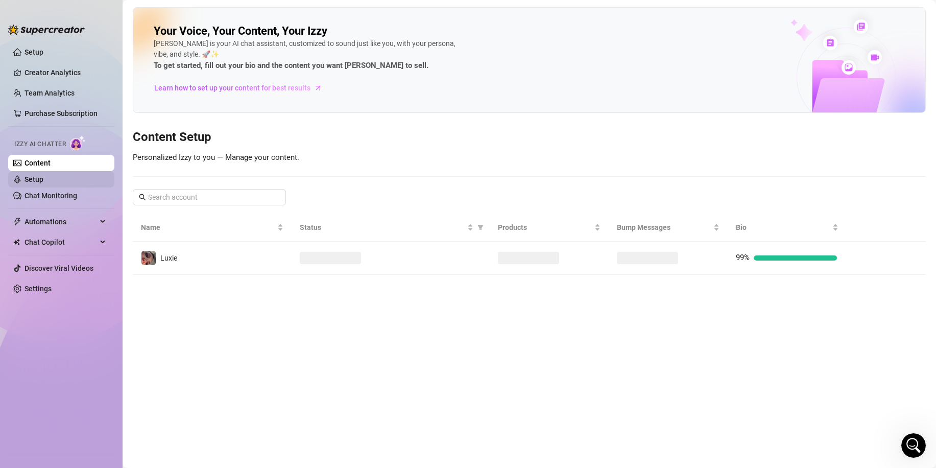
click at [43, 183] on link "Setup" at bounding box center [34, 179] width 19 height 8
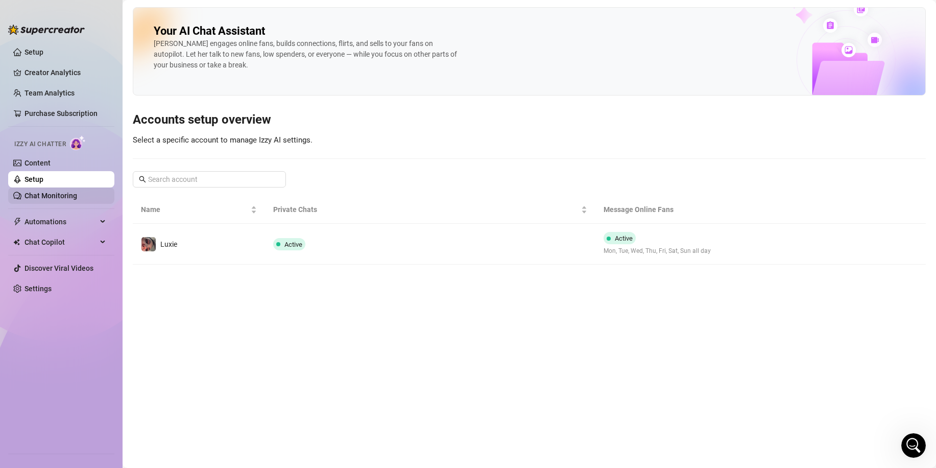
click at [57, 203] on ul "Setup Creator Analytics Team Analytics Purchase Subscription Izzy AI Chatter Co…" at bounding box center [61, 244] width 106 height 409
click at [57, 192] on link "Chat Monitoring" at bounding box center [51, 196] width 53 height 8
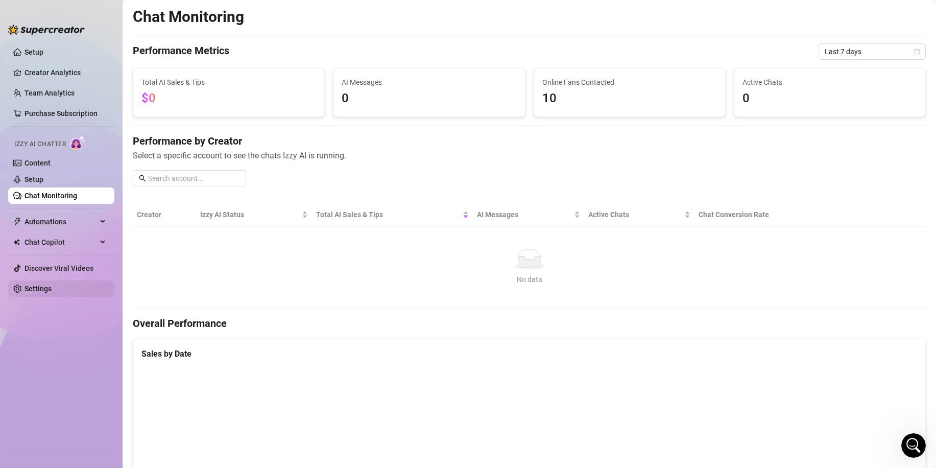
click at [52, 286] on link "Settings" at bounding box center [38, 288] width 27 height 8
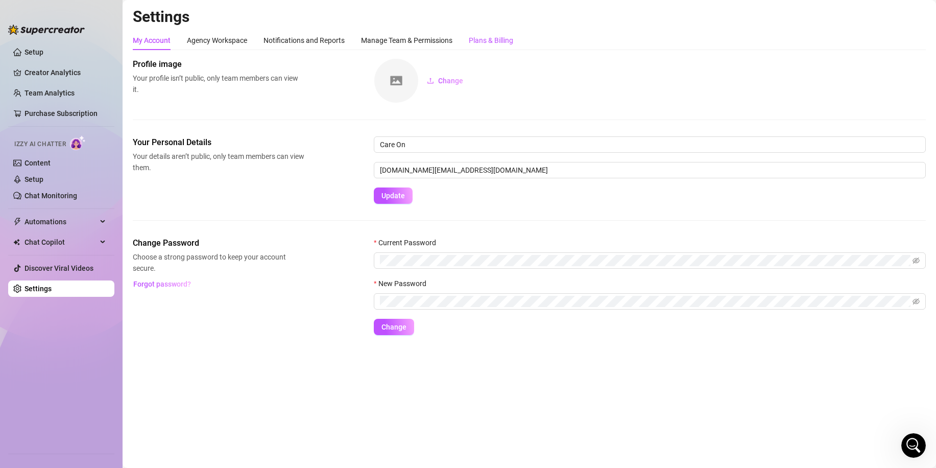
click at [476, 37] on div "Plans & Billing" at bounding box center [491, 40] width 44 height 11
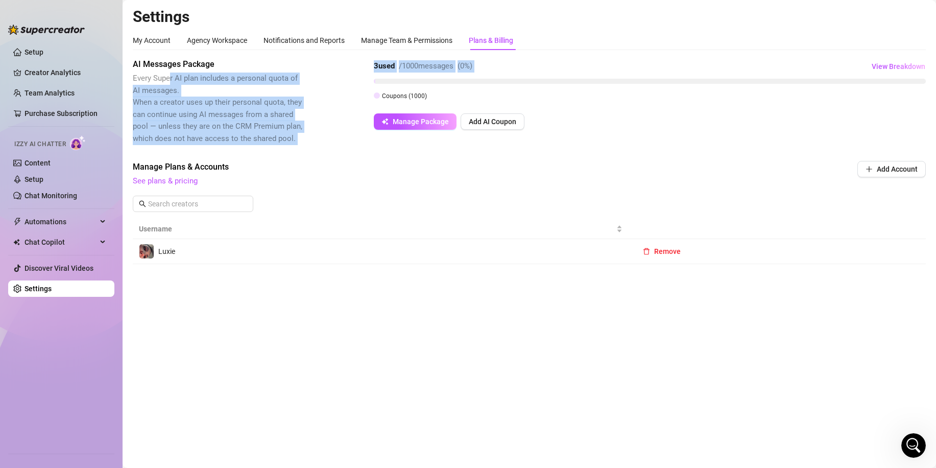
drag, startPoint x: 284, startPoint y: 87, endPoint x: 385, endPoint y: 86, distance: 100.6
click at [382, 88] on div "AI Messages Package Every Super AI plan includes a personal quota of AI message…" at bounding box center [529, 101] width 793 height 86
click at [406, 70] on span "/ 1000 messages" at bounding box center [426, 65] width 55 height 9
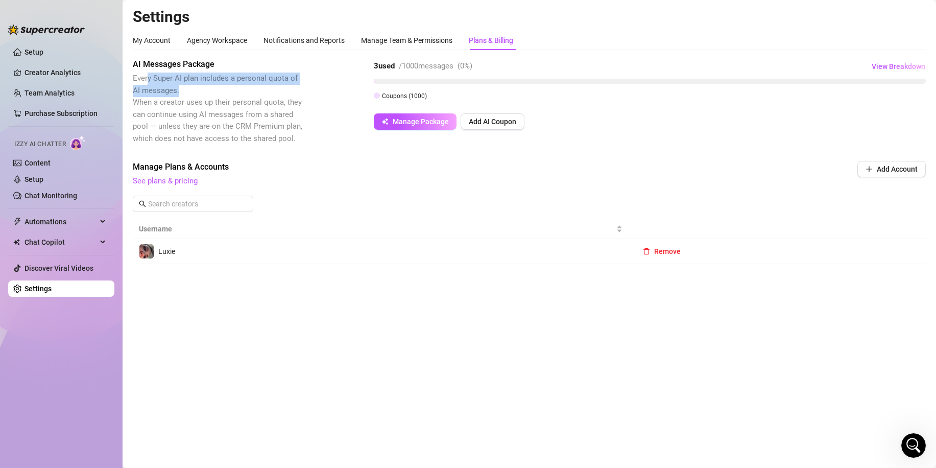
drag, startPoint x: 148, startPoint y: 73, endPoint x: 198, endPoint y: 91, distance: 53.8
click at [286, 86] on span "Every Super AI plan includes a personal quota of AI messages. When a creator us…" at bounding box center [219, 109] width 172 height 72
click at [193, 91] on span "Every Super AI plan includes a personal quota of AI messages. When a creator us…" at bounding box center [219, 109] width 172 height 72
drag, startPoint x: 175, startPoint y: 100, endPoint x: 324, endPoint y: 105, distance: 149.2
click at [300, 106] on span "Every Super AI plan includes a personal quota of AI messages. When a creator us…" at bounding box center [218, 108] width 170 height 69
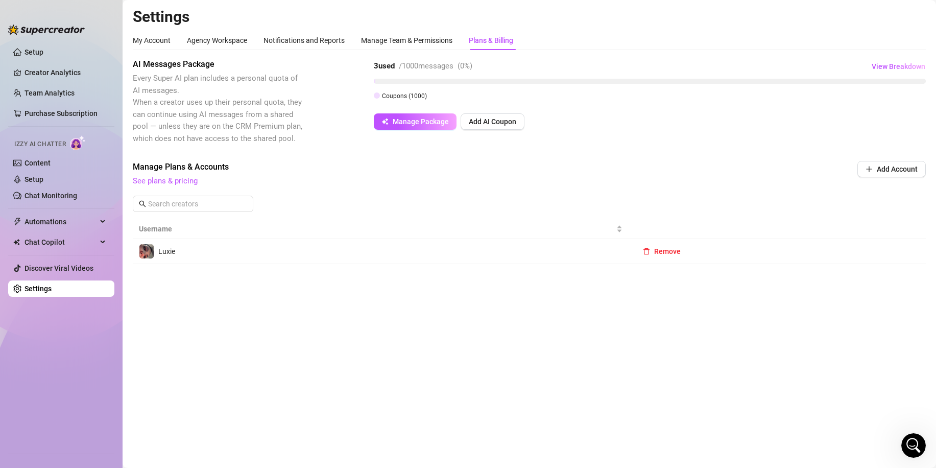
click at [402, 63] on span "/ 1000 messages" at bounding box center [426, 65] width 55 height 9
drag, startPoint x: 392, startPoint y: 59, endPoint x: 440, endPoint y: 60, distance: 48.0
click at [408, 60] on div "3 used / 1000 messages ( 0 %) View Breakdown" at bounding box center [650, 66] width 552 height 16
click at [440, 60] on div "/ 1000 messages" at bounding box center [426, 66] width 55 height 12
click at [913, 67] on span "View Breakdown" at bounding box center [899, 66] width 54 height 8
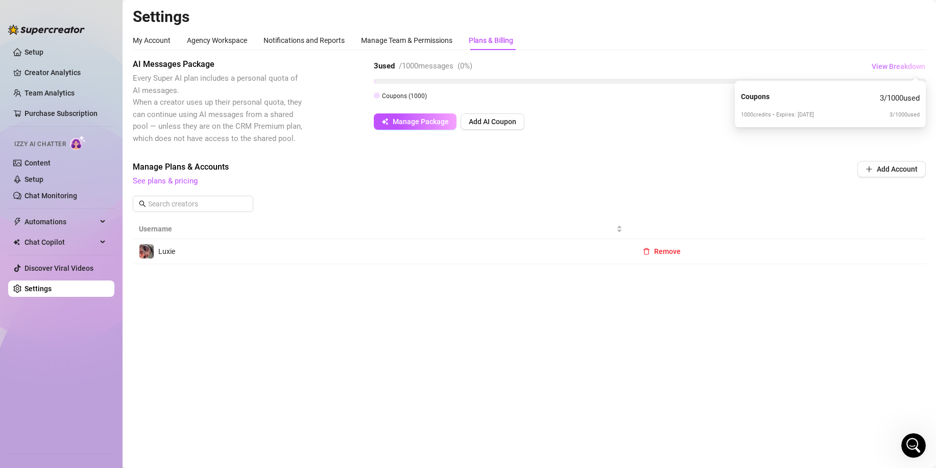
click at [913, 68] on span "View Breakdown" at bounding box center [899, 66] width 54 height 8
click at [374, 93] on div at bounding box center [377, 95] width 6 height 6
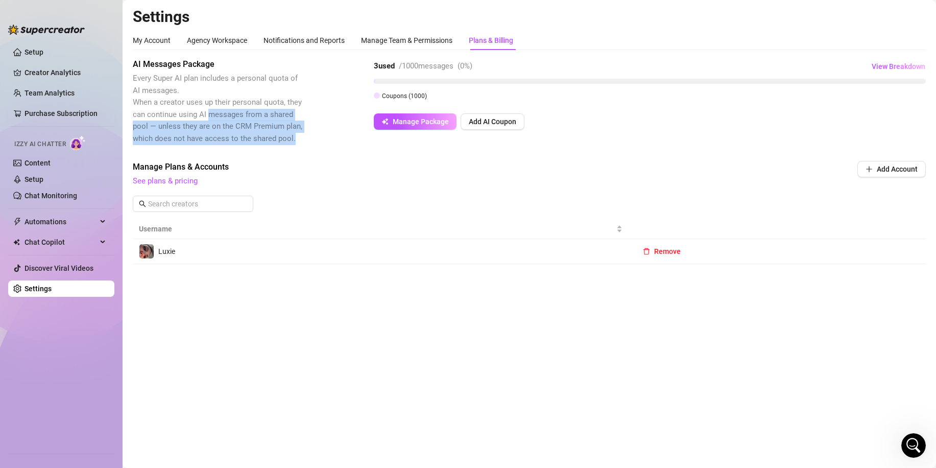
drag, startPoint x: 211, startPoint y: 110, endPoint x: 304, endPoint y: 140, distance: 98.2
click at [304, 140] on div "AI Messages Package Every Super AI plan includes a personal quota of AI message…" at bounding box center [529, 101] width 793 height 86
click at [270, 135] on span "Every Super AI plan includes a personal quota of AI messages. When a creator us…" at bounding box center [218, 108] width 170 height 69
drag, startPoint x: 171, startPoint y: 128, endPoint x: 208, endPoint y: 134, distance: 37.9
click at [212, 133] on span "Every Super AI plan includes a personal quota of AI messages. When a creator us…" at bounding box center [218, 108] width 170 height 69
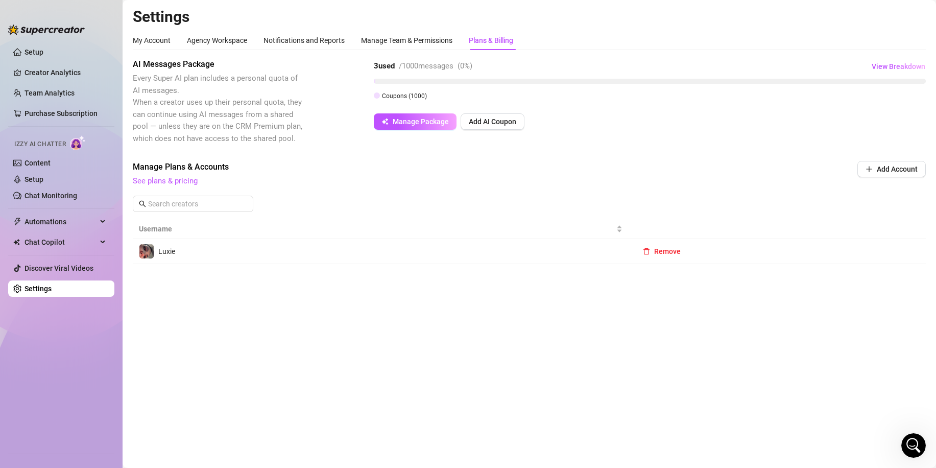
drag, startPoint x: 159, startPoint y: 104, endPoint x: 199, endPoint y: 109, distance: 40.1
click at [160, 104] on span "Every Super AI plan includes a personal quota of AI messages. When a creator us…" at bounding box center [218, 108] width 170 height 69
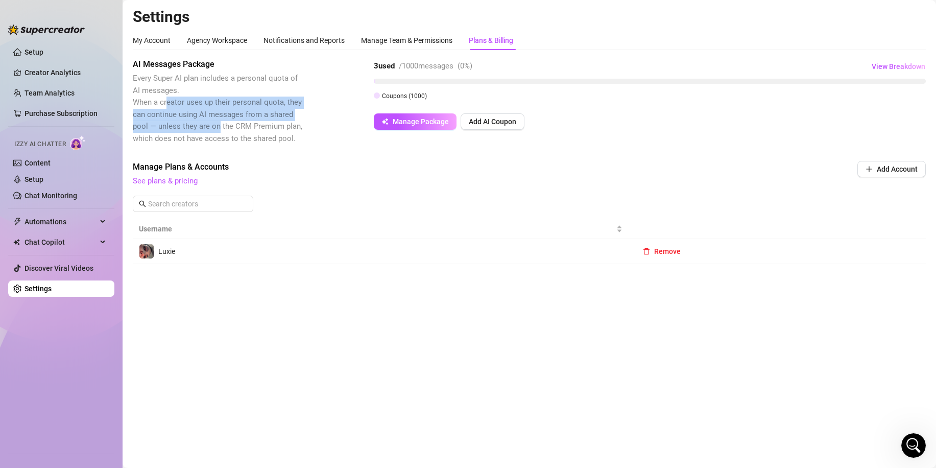
drag, startPoint x: 167, startPoint y: 103, endPoint x: 217, endPoint y: 124, distance: 54.7
click at [217, 124] on span "Every Super AI plan includes a personal quota of AI messages. When a creator us…" at bounding box center [218, 108] width 170 height 69
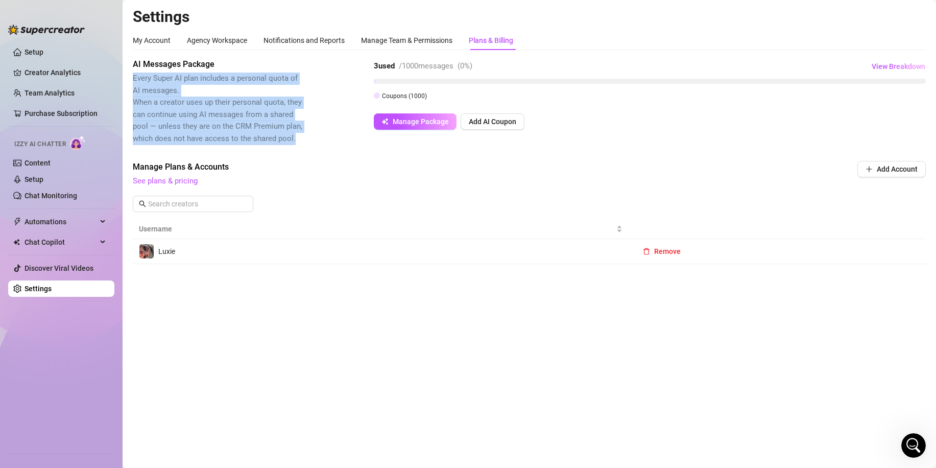
drag, startPoint x: 288, startPoint y: 139, endPoint x: 135, endPoint y: 78, distance: 165.0
click at [133, 78] on span "Every Super AI plan includes a personal quota of AI messages. When a creator us…" at bounding box center [219, 109] width 172 height 72
copy span "Every Super AI plan includes a personal quota of AI messages. When a creator us…"
